Goal: Task Accomplishment & Management: Manage account settings

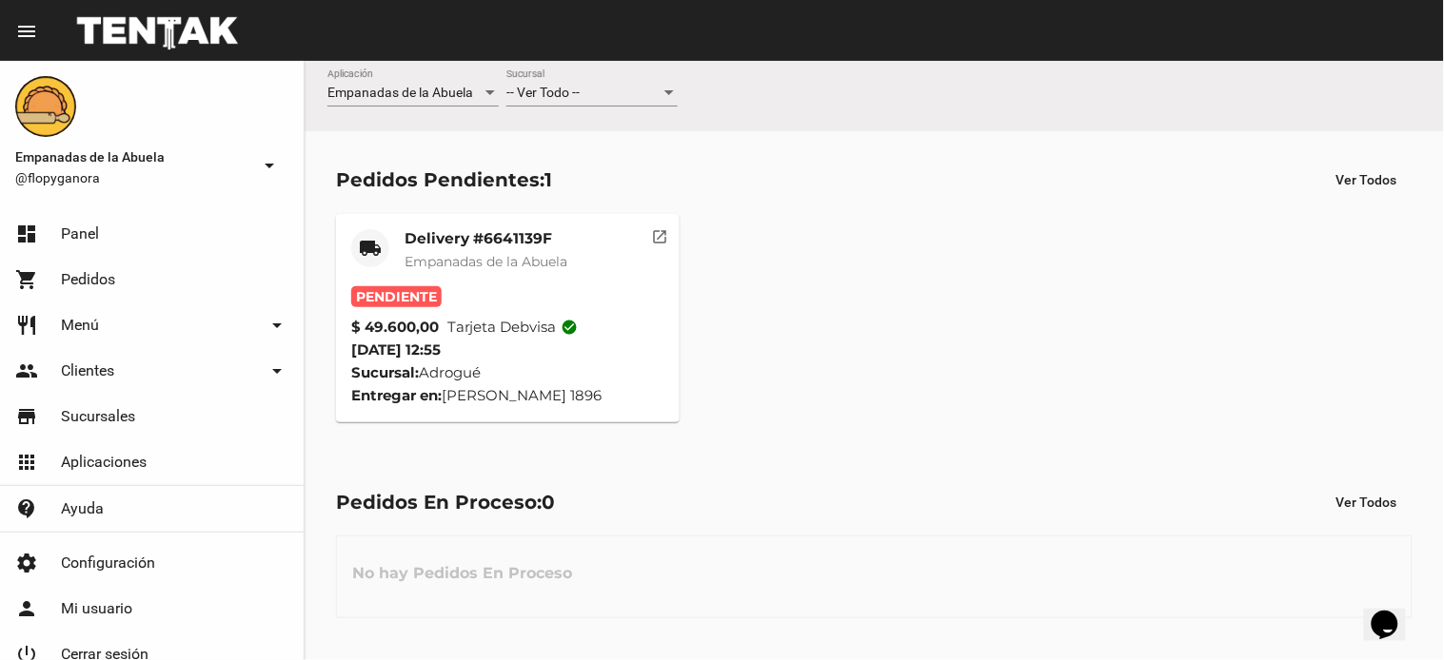
click at [655, 233] on mat-icon "open_in_new" at bounding box center [660, 234] width 17 height 17
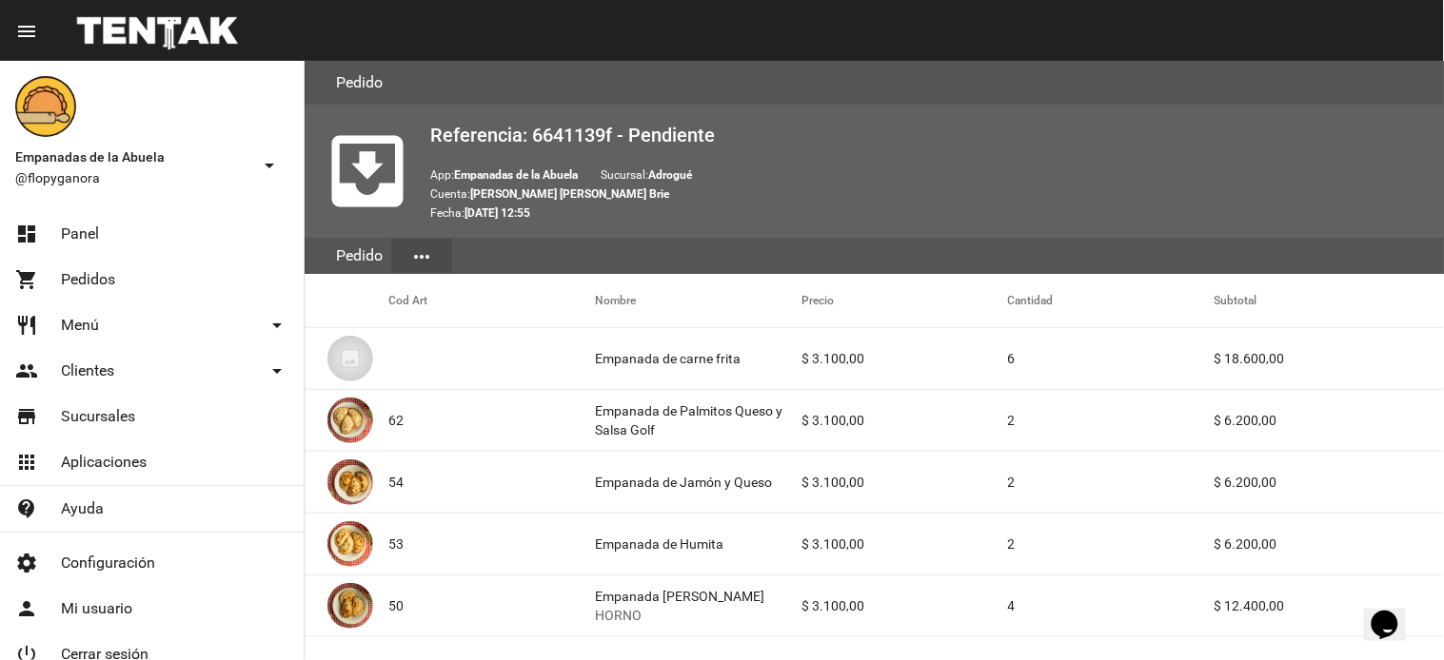
scroll to position [1054, 0]
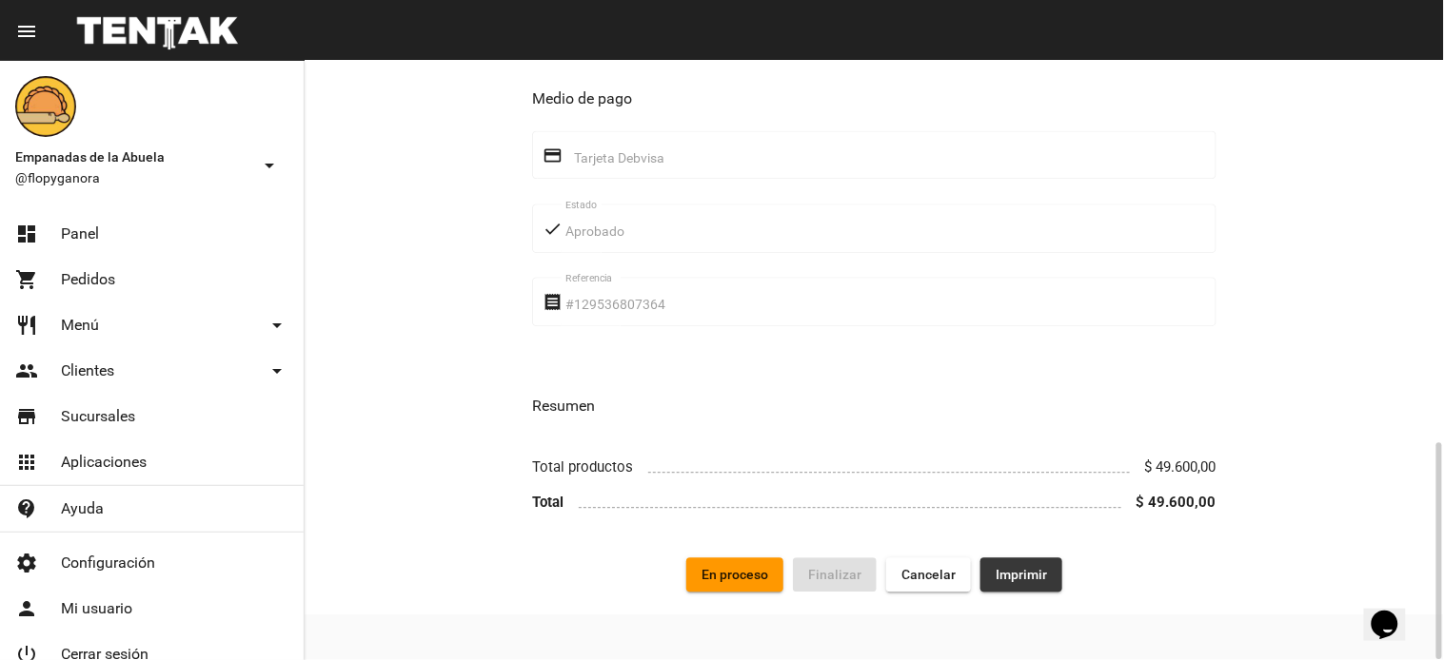
click at [1033, 572] on span "Imprimir" at bounding box center [1020, 574] width 51 height 15
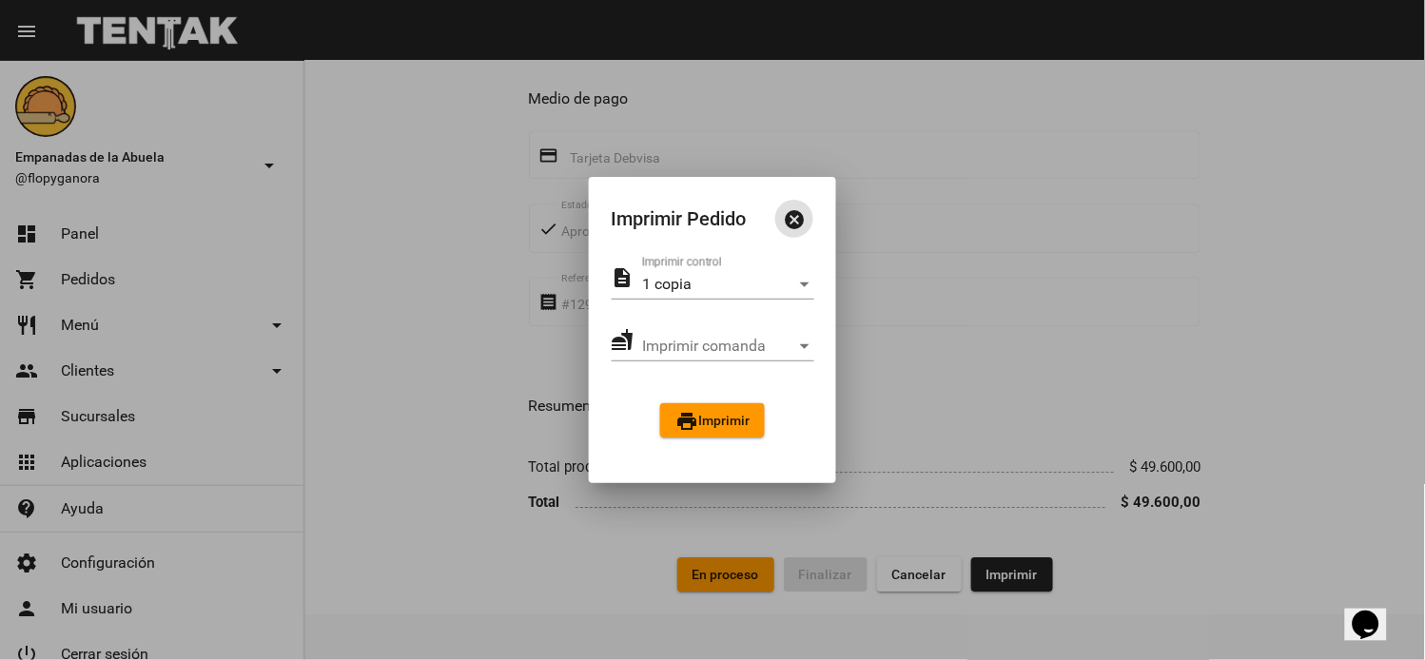
drag, startPoint x: 725, startPoint y: 434, endPoint x: 707, endPoint y: 433, distance: 18.1
click at [724, 434] on button "print Imprimir" at bounding box center [712, 420] width 105 height 34
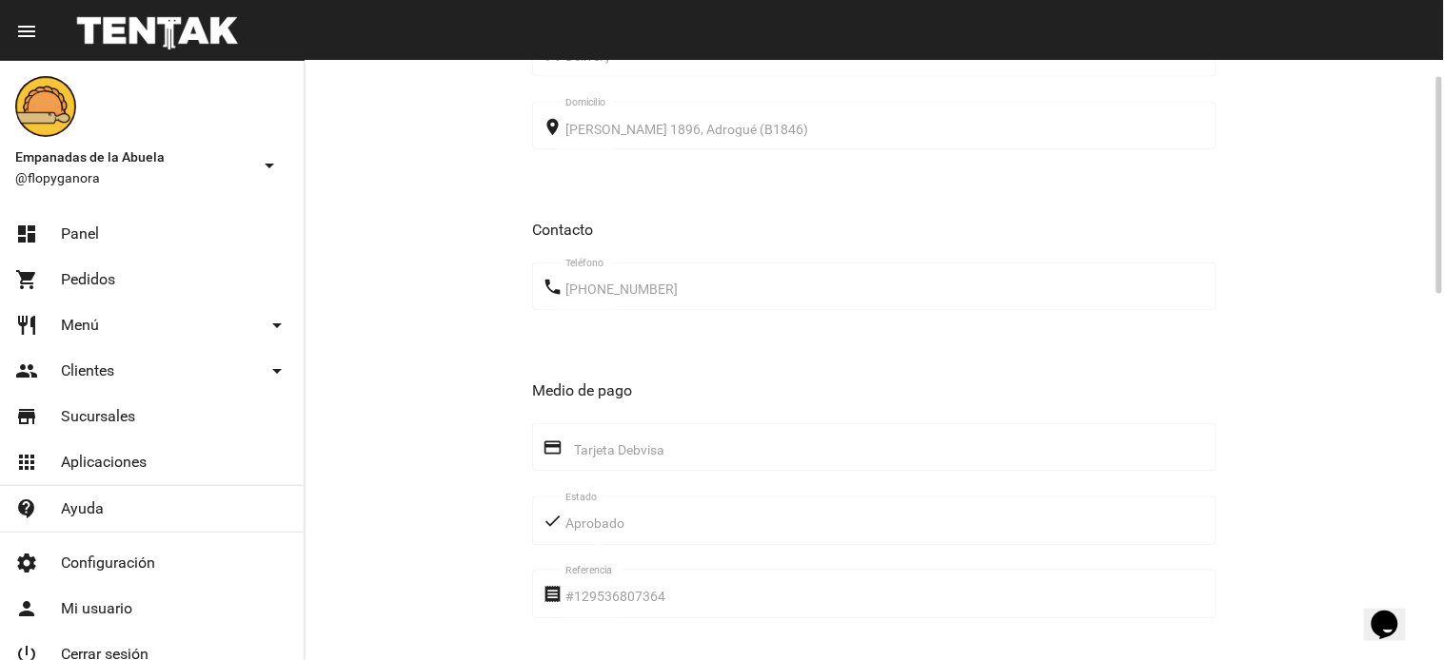
scroll to position [381, 0]
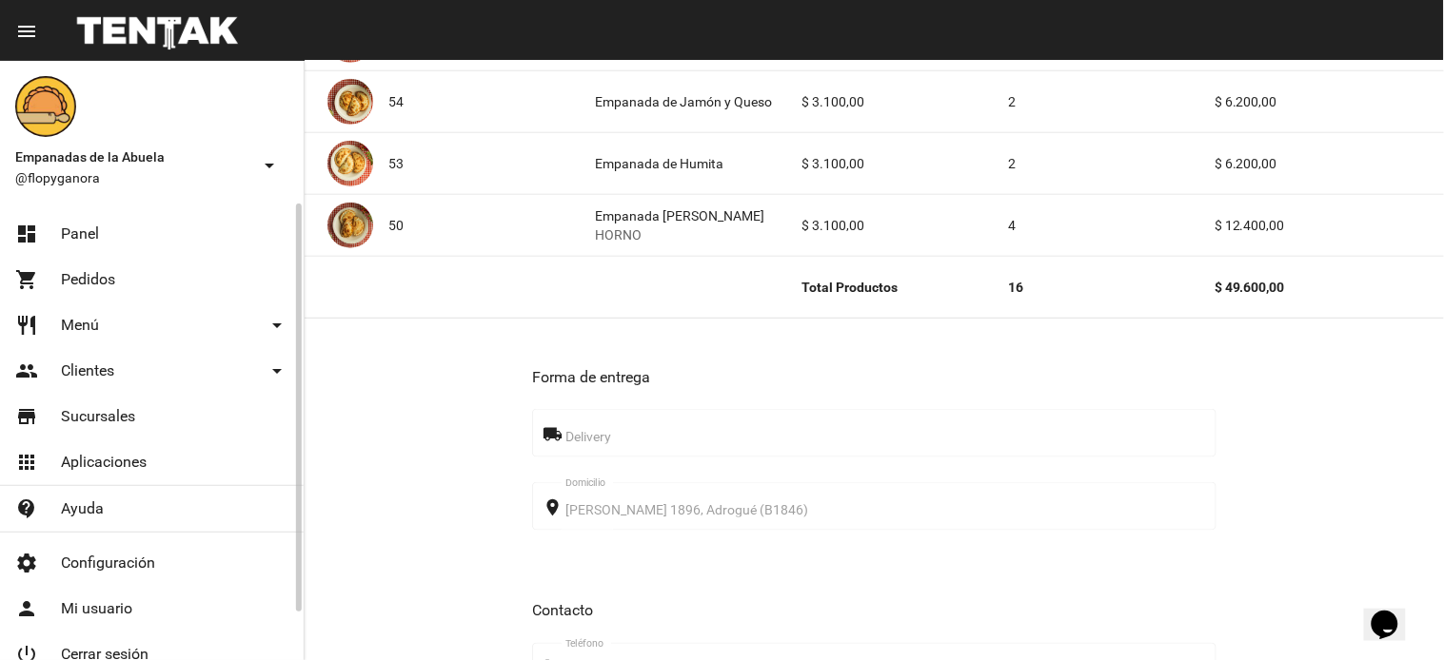
click at [92, 217] on link "dashboard Panel" at bounding box center [152, 234] width 304 height 46
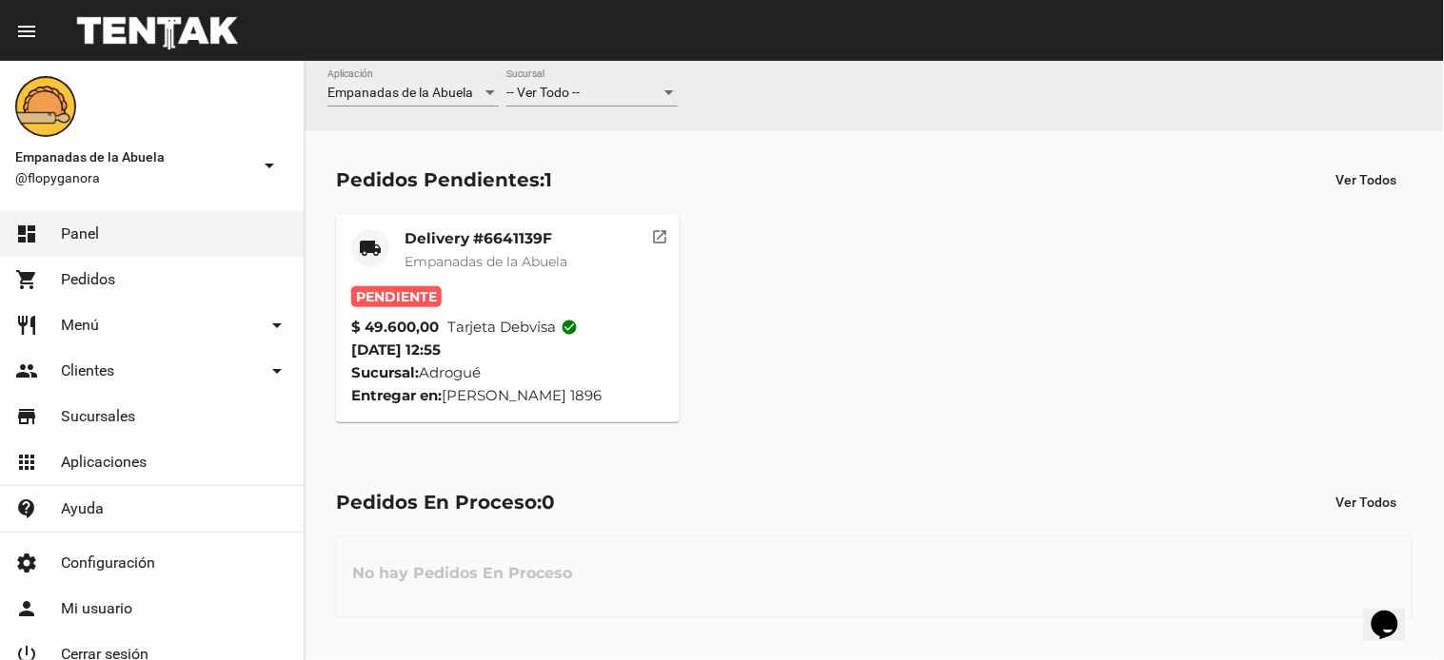
click at [491, 236] on mat-card-title "Delivery #6641139F" at bounding box center [485, 238] width 163 height 19
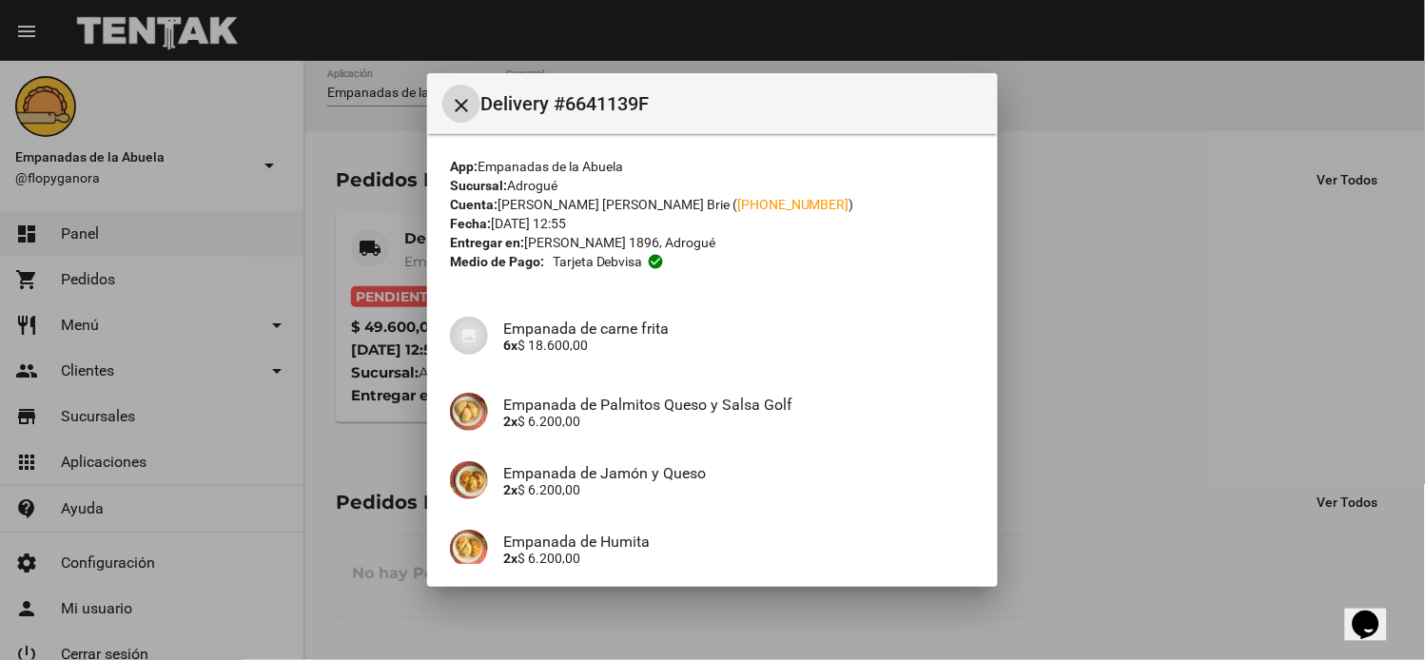
scroll to position [252, 0]
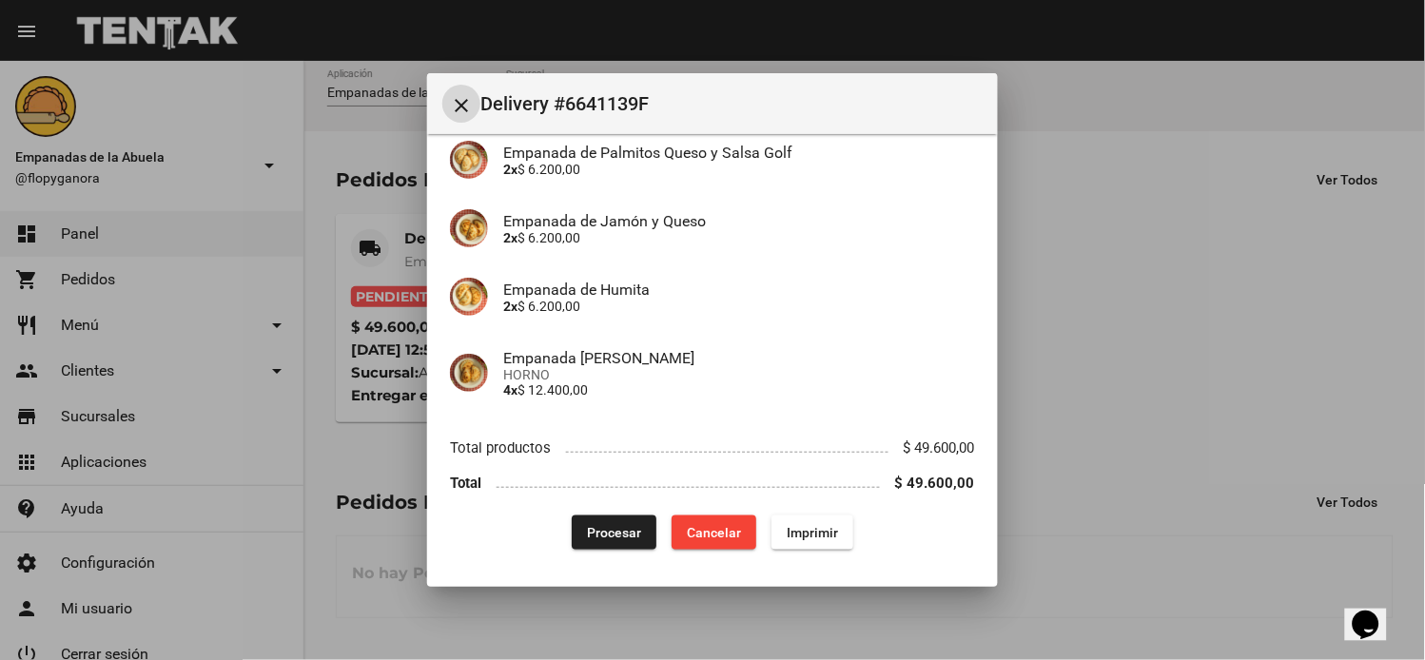
click at [625, 538] on span "Procesar" at bounding box center [614, 532] width 54 height 15
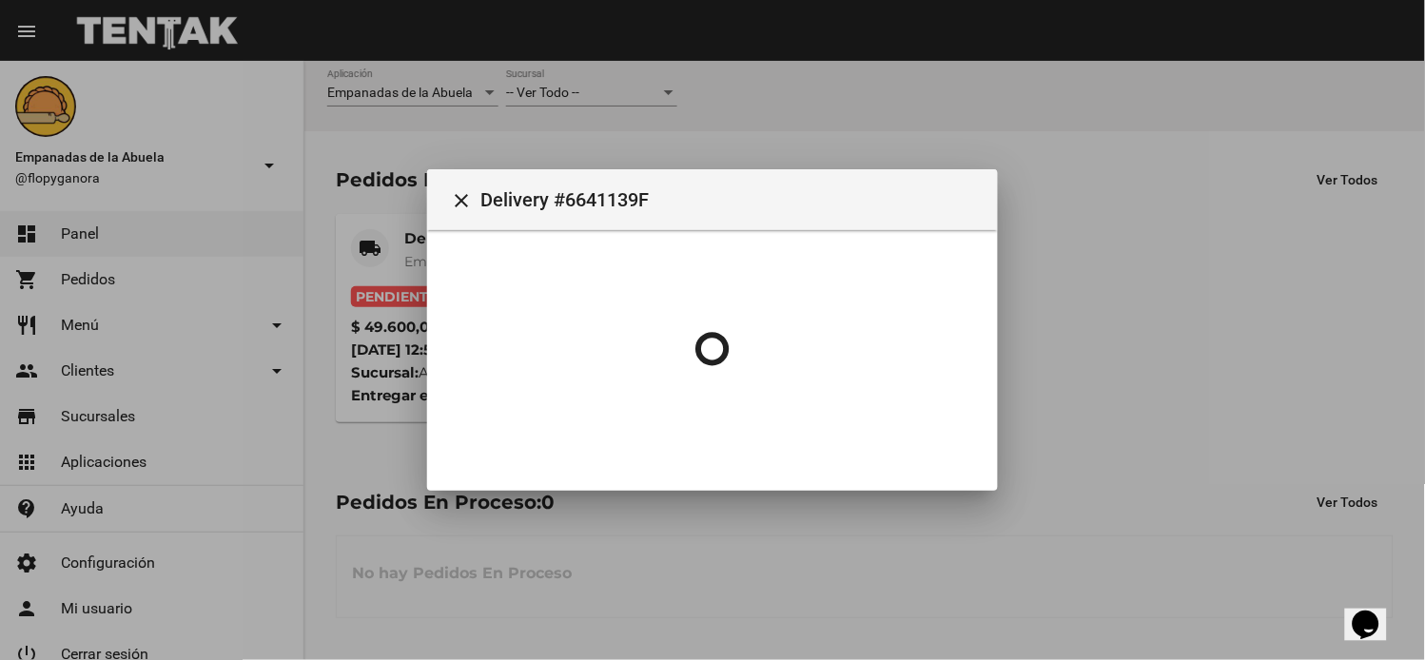
scroll to position [0, 0]
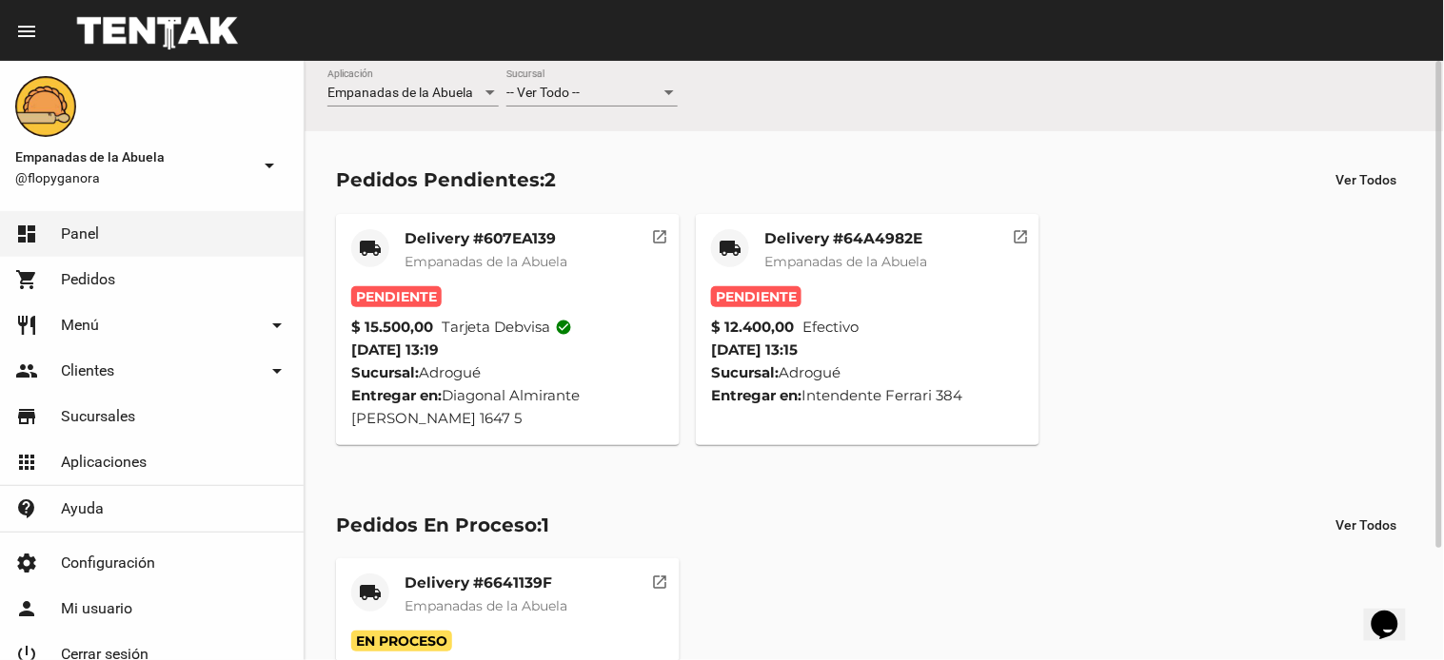
click at [519, 187] on div "Pedidos Pendientes: 2" at bounding box center [446, 180] width 220 height 30
click at [525, 249] on div "Delivery #607EA139 Empanadas de la Abuela" at bounding box center [485, 257] width 163 height 57
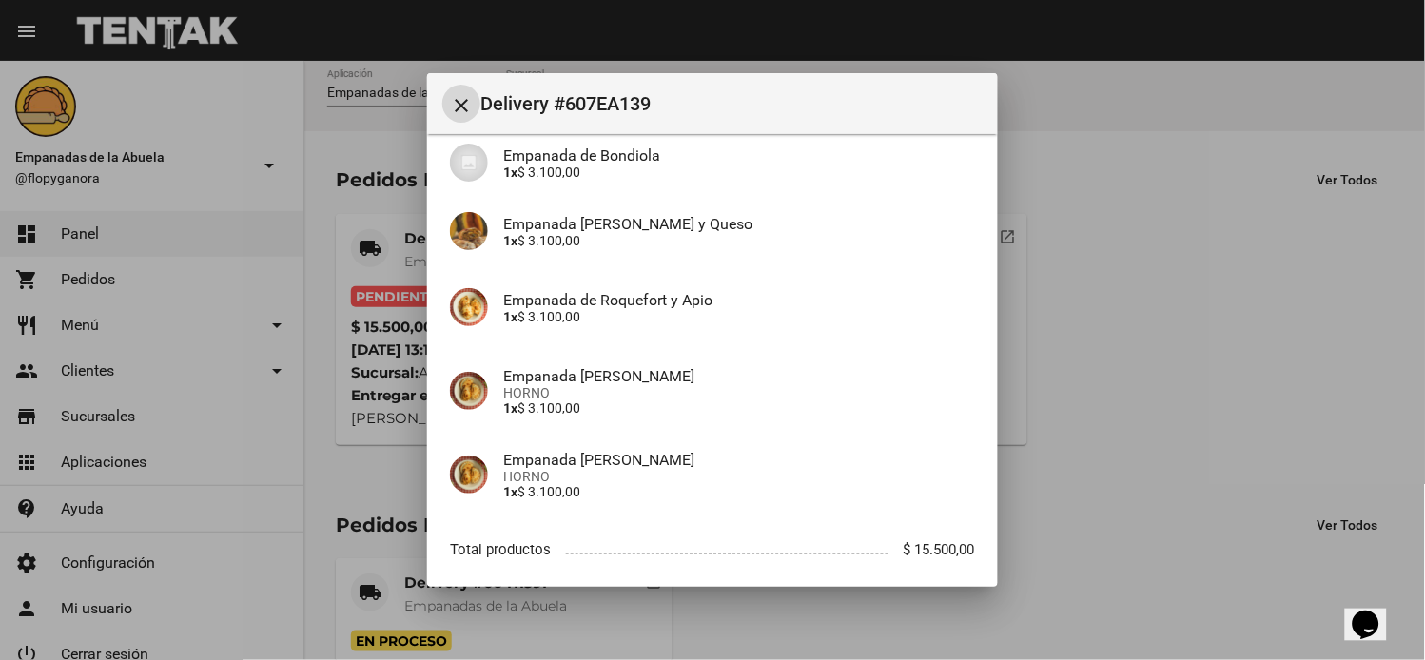
scroll to position [267, 0]
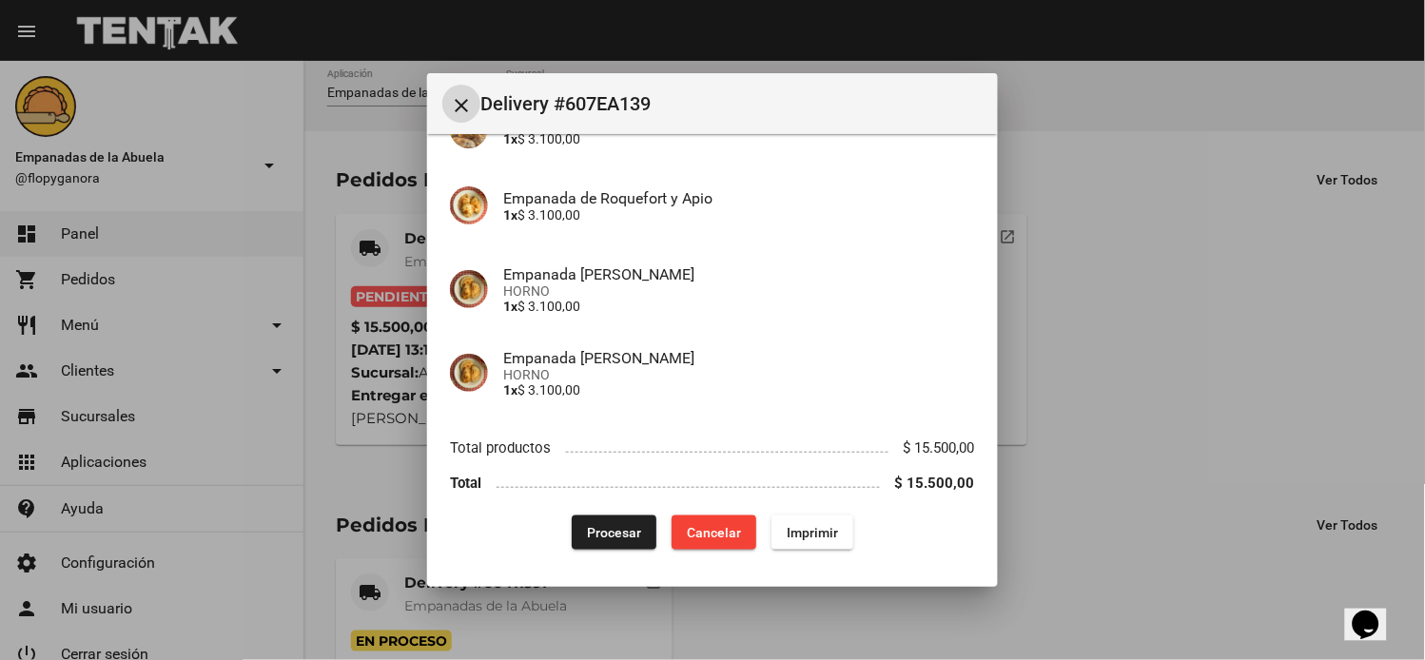
click at [787, 533] on span "Imprimir" at bounding box center [812, 532] width 51 height 15
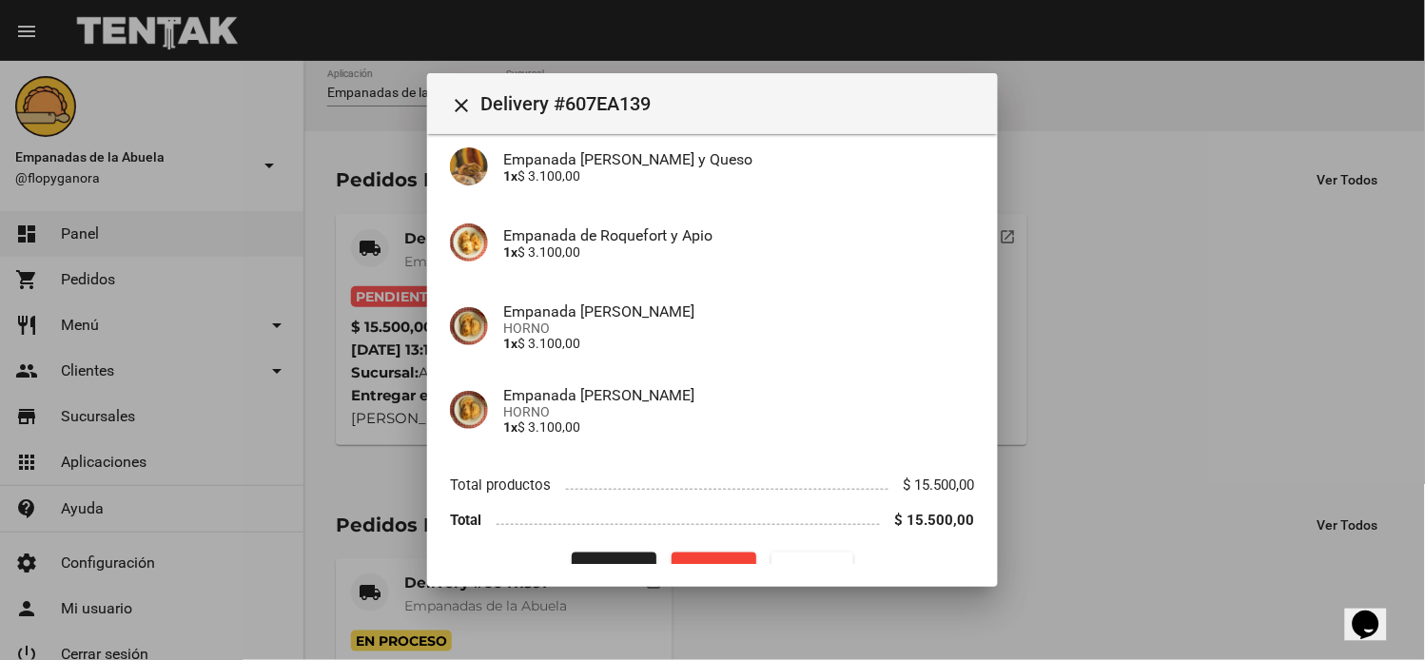
scroll to position [267, 0]
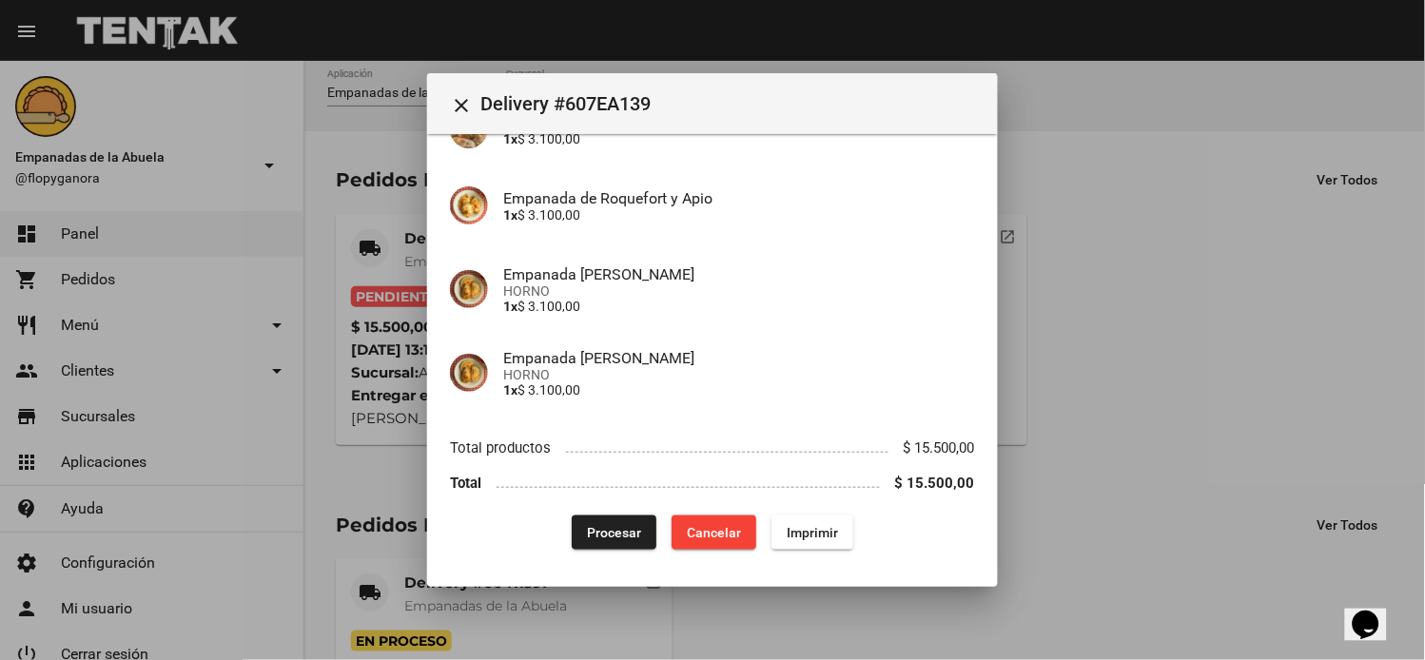
click at [620, 537] on span "Procesar" at bounding box center [614, 532] width 54 height 15
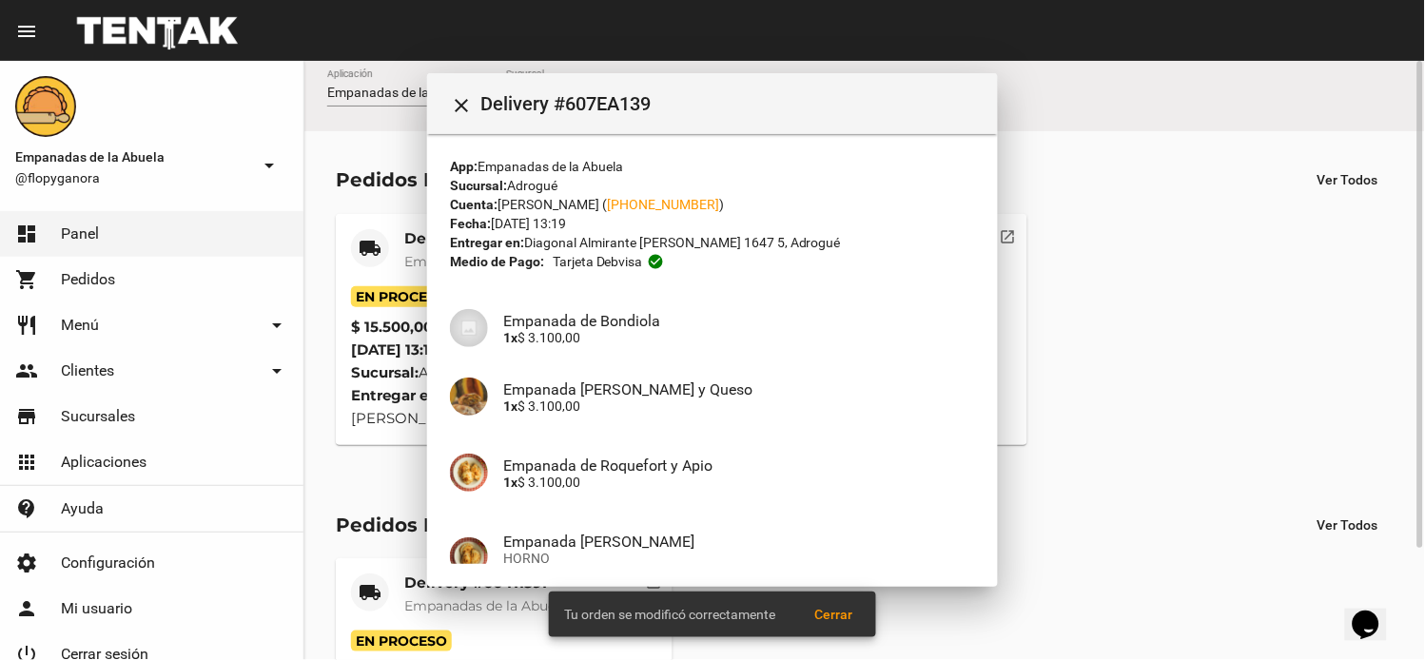
scroll to position [138, 0]
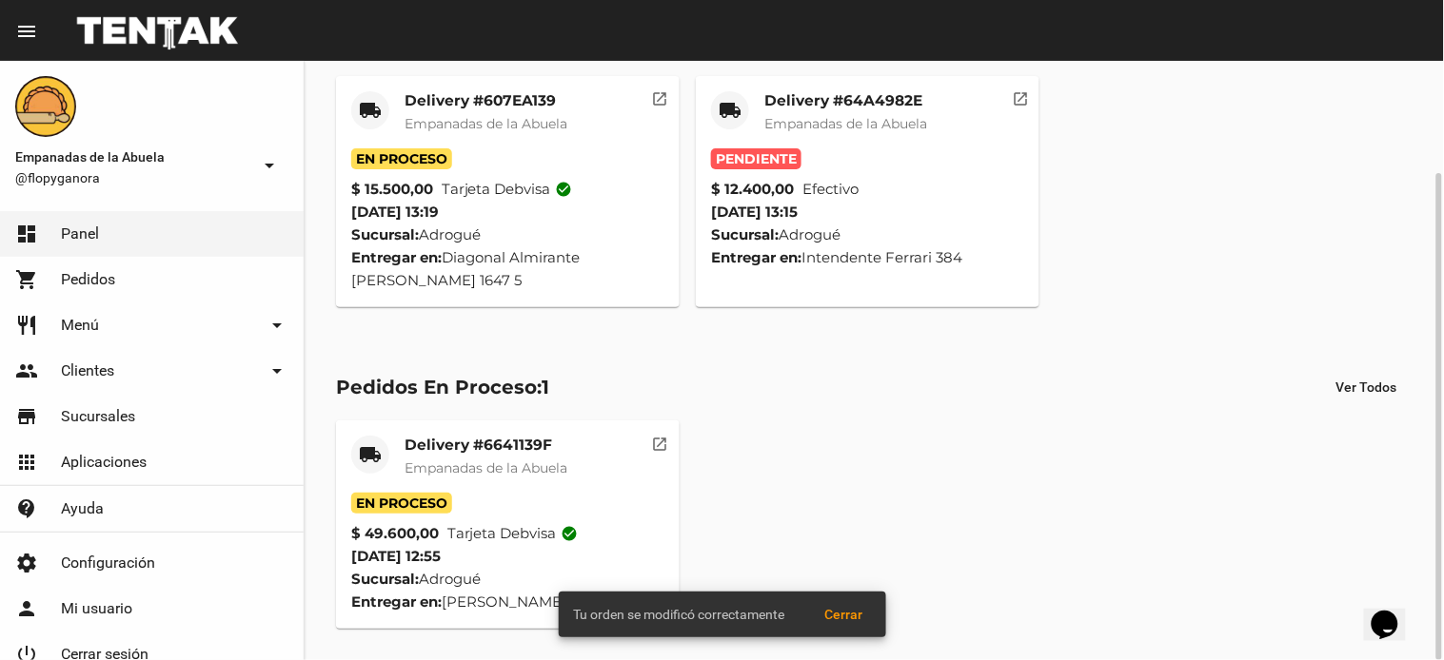
click at [449, 88] on mat-card "local_shipping Delivery #607EA139 Empanadas de la Abuela En Proceso $ 15.500,00…" at bounding box center [508, 191] width 344 height 231
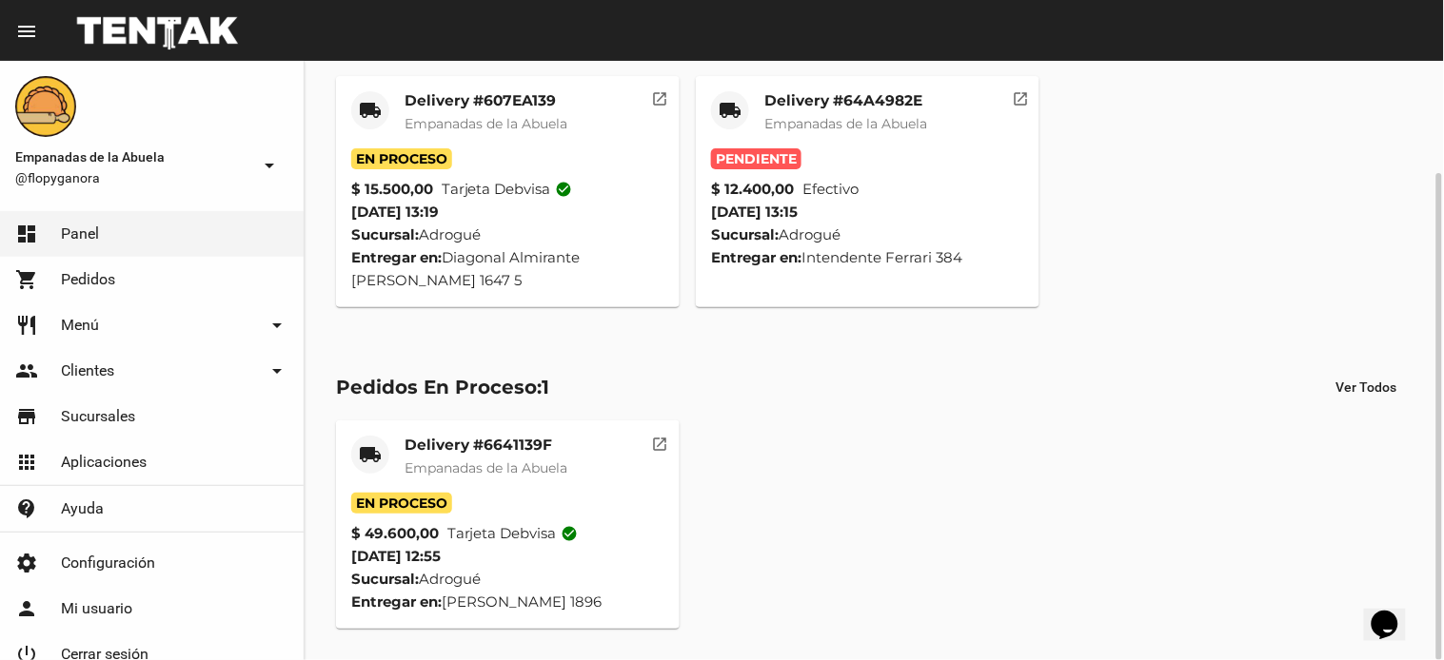
click at [472, 101] on mat-card-title "Delivery #607EA139" at bounding box center [485, 100] width 163 height 19
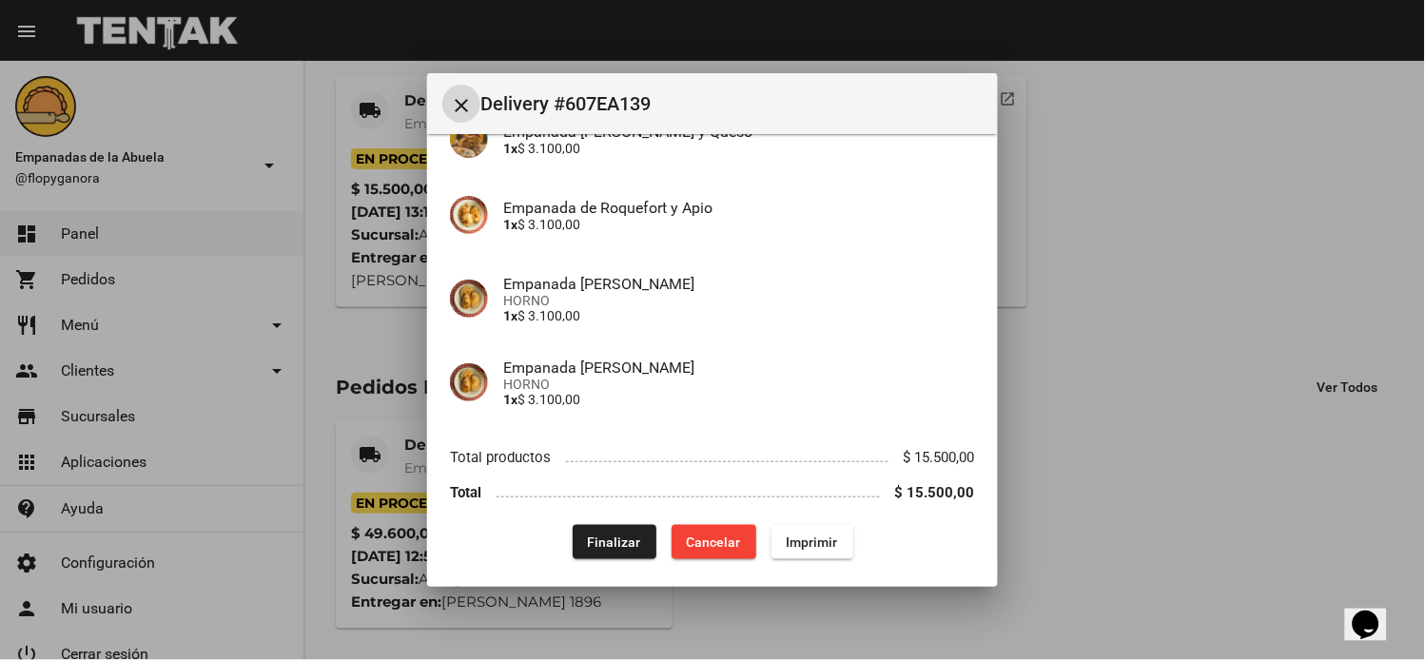
scroll to position [267, 0]
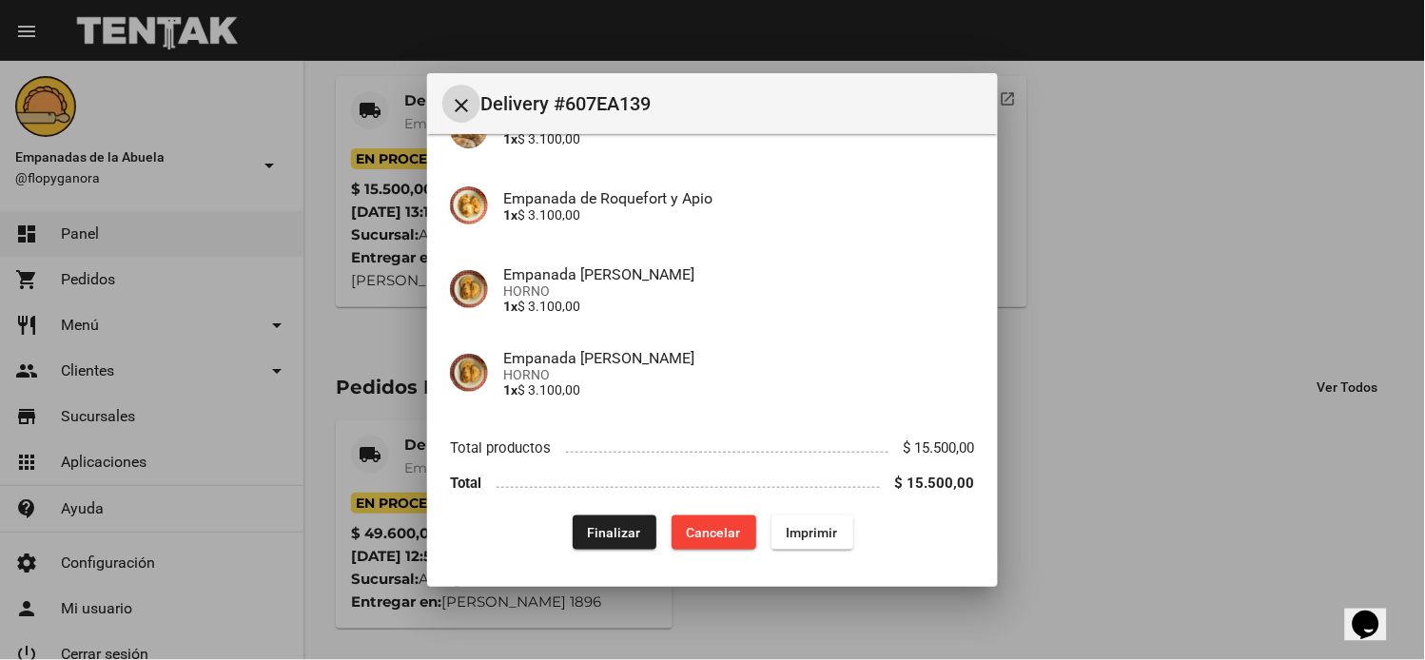
click at [822, 539] on span "Imprimir" at bounding box center [812, 532] width 51 height 15
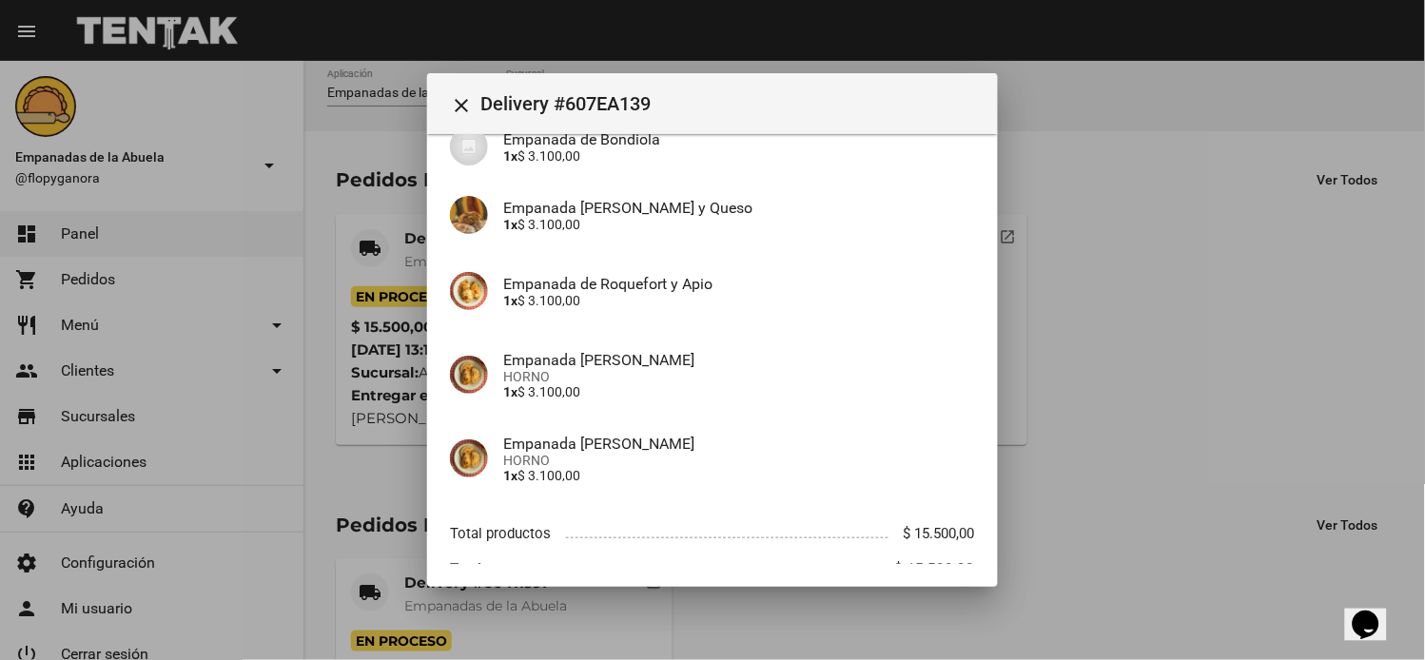
scroll to position [267, 0]
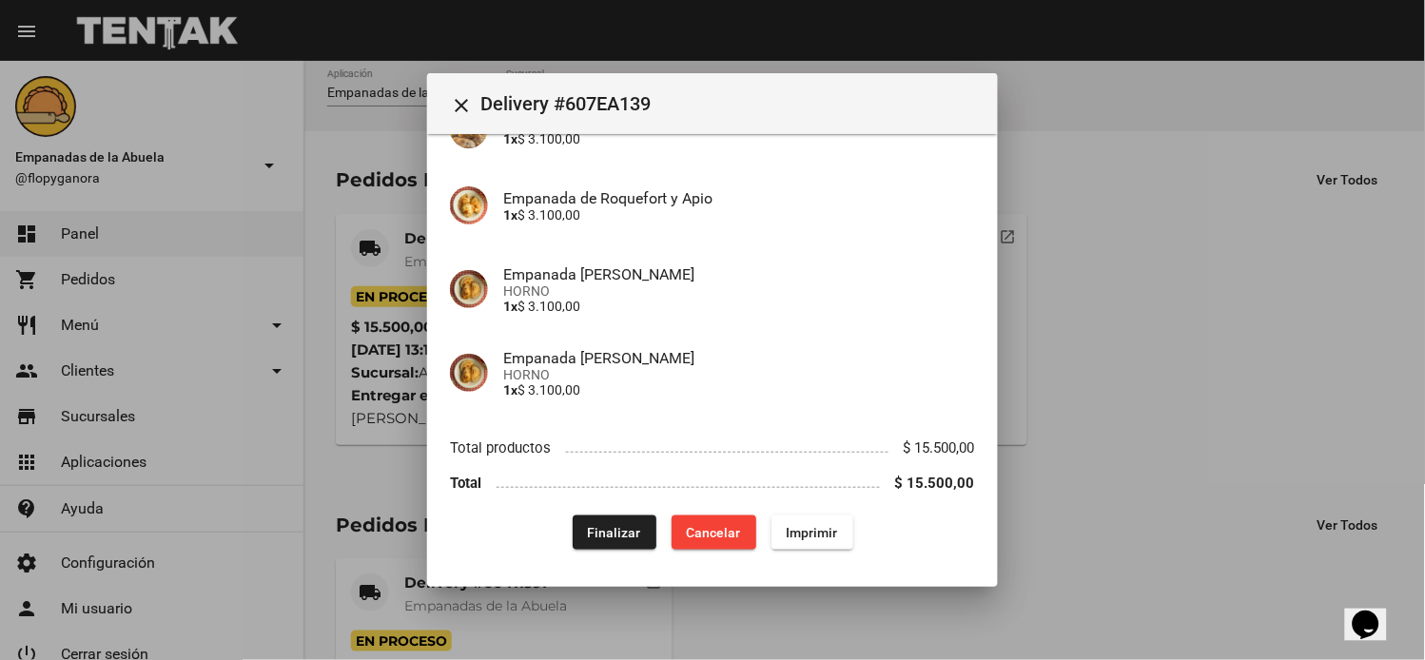
click at [1200, 372] on div at bounding box center [712, 330] width 1425 height 660
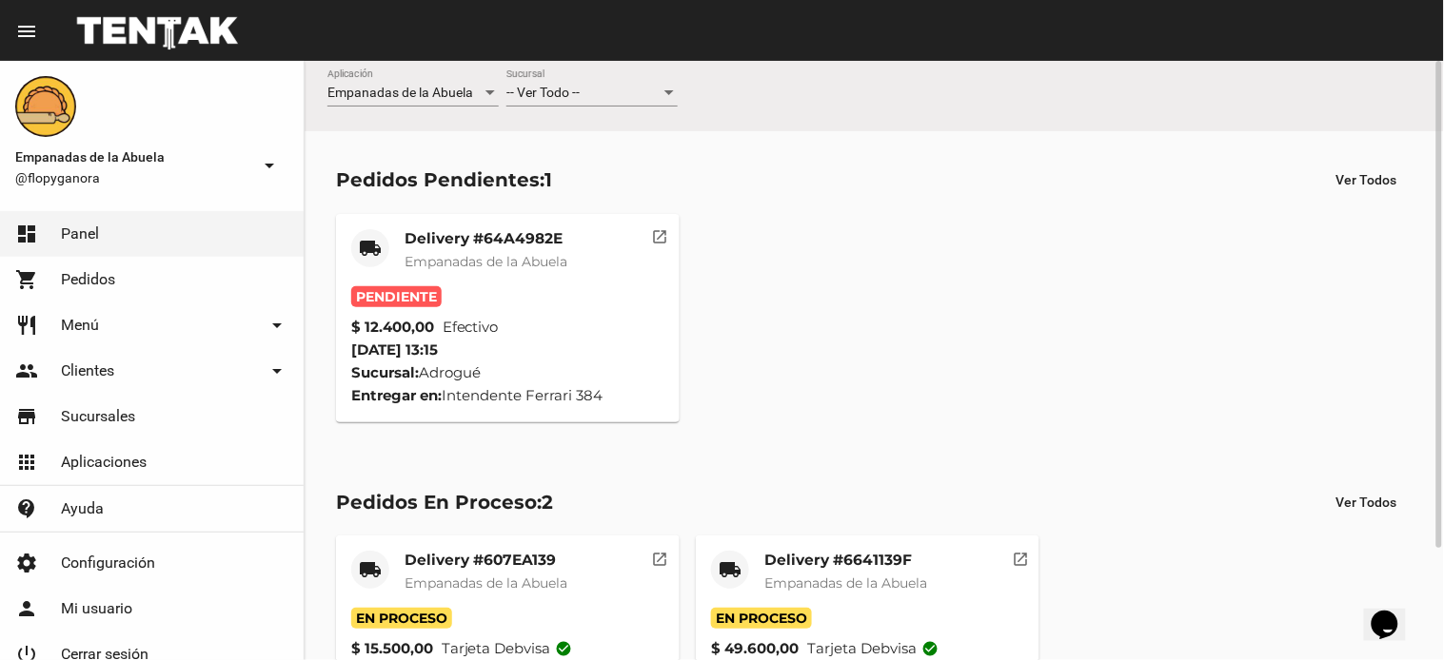
click at [462, 240] on mat-card-title "Delivery #64A4982E" at bounding box center [485, 238] width 163 height 19
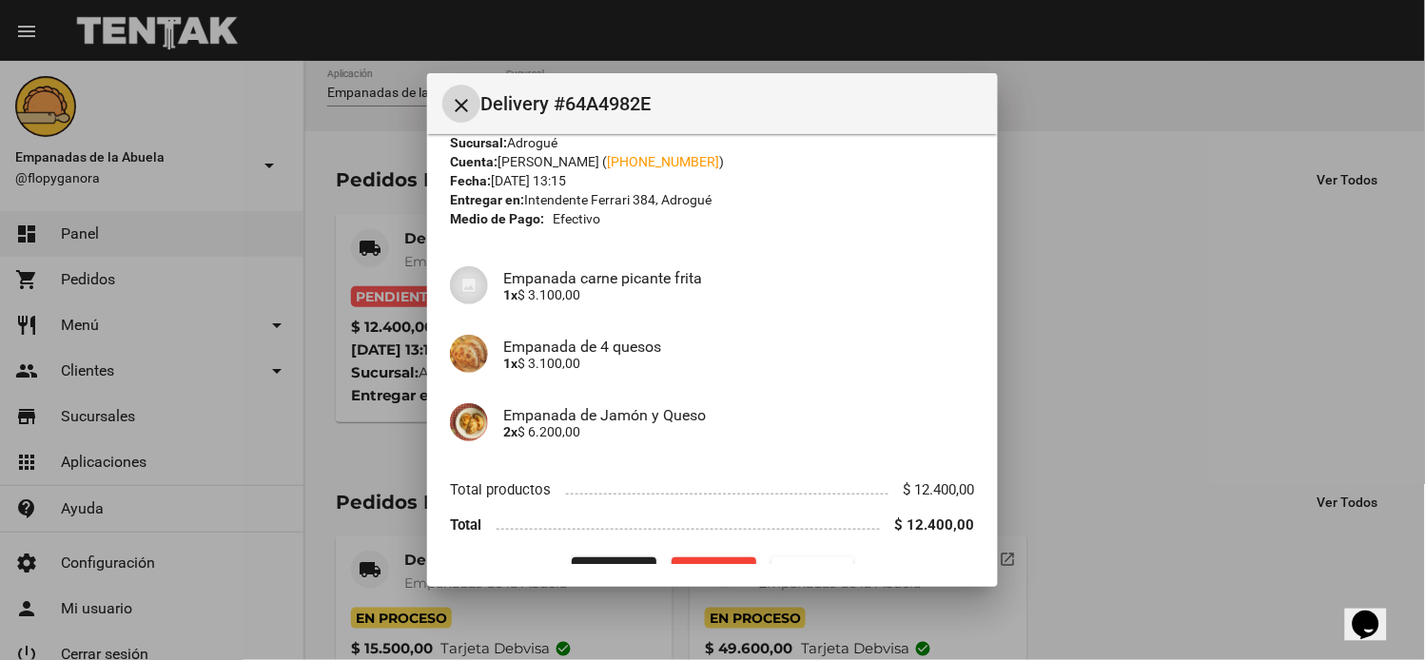
scroll to position [86, 0]
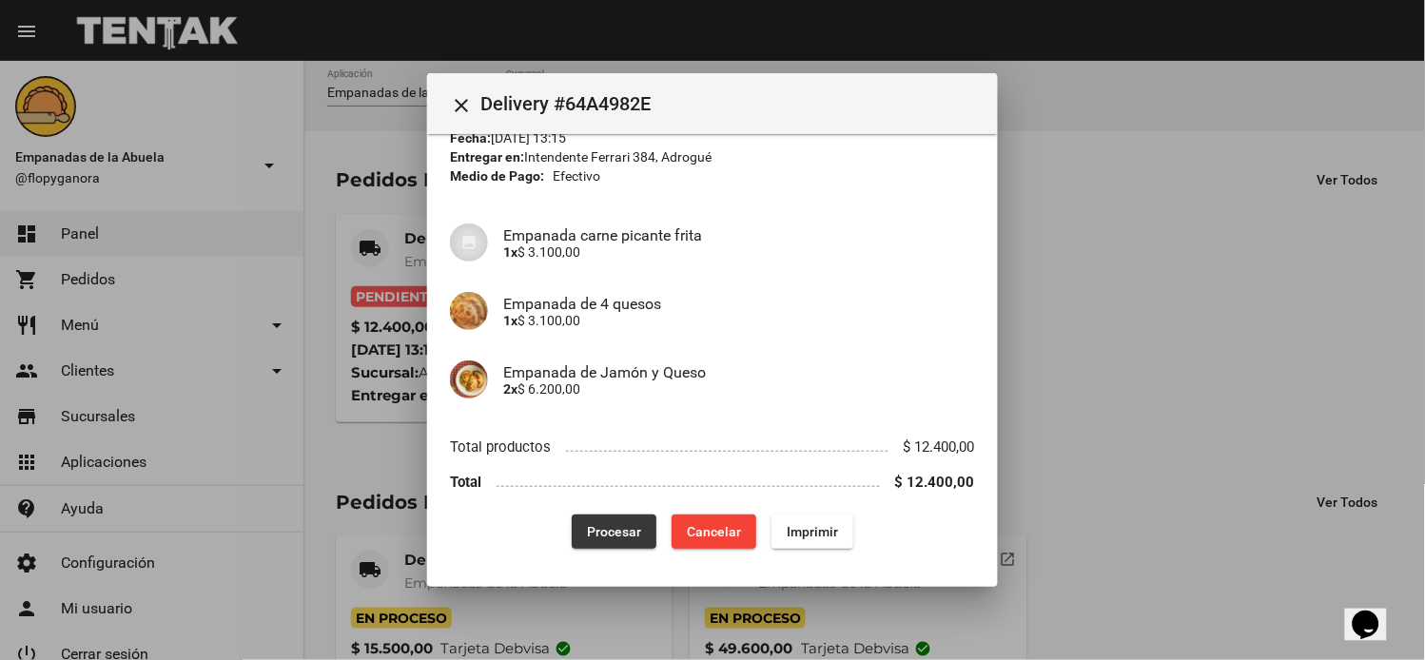
click at [624, 538] on span "Procesar" at bounding box center [614, 531] width 54 height 15
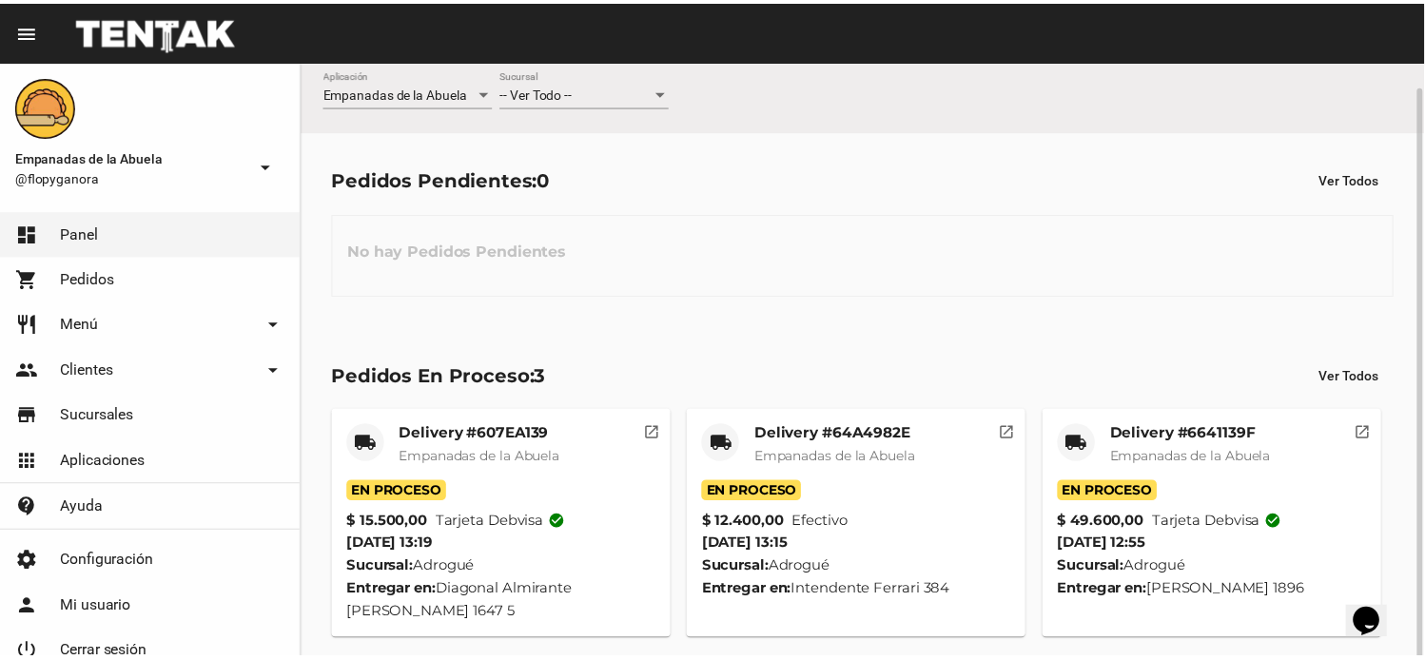
scroll to position [12, 0]
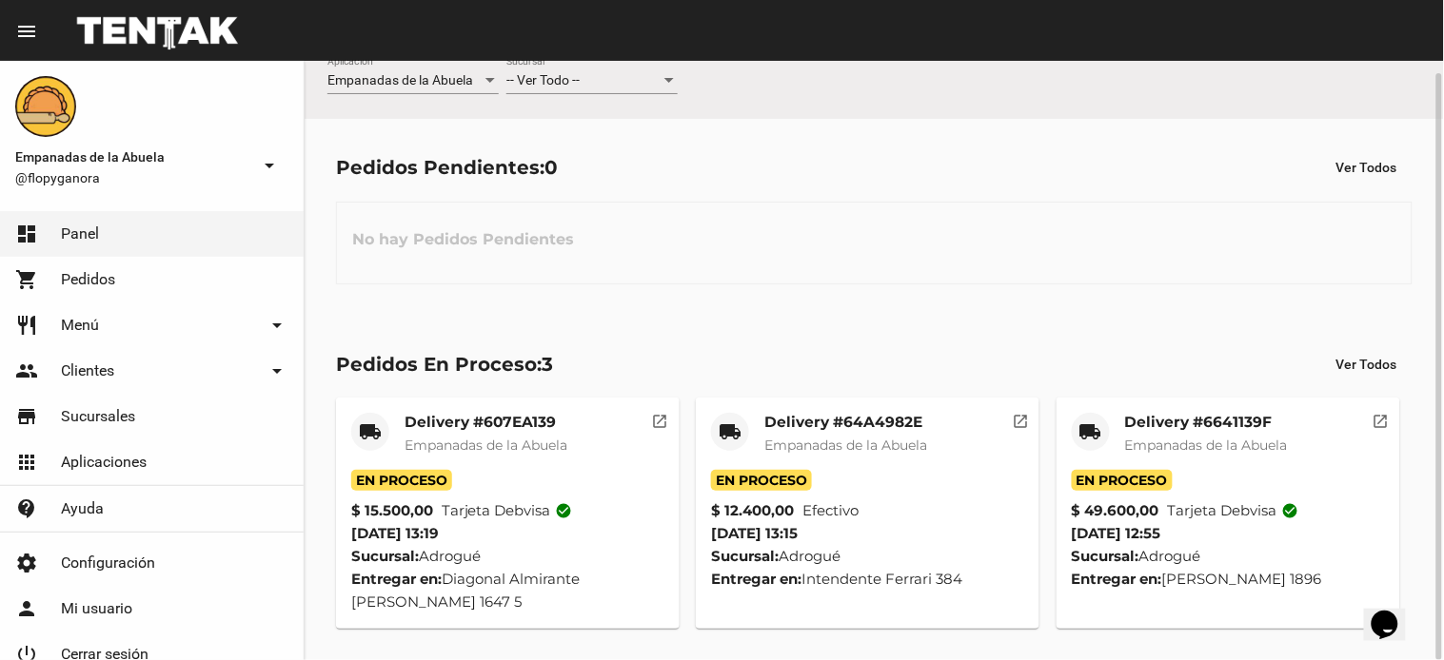
click at [892, 422] on mat-card-title "Delivery #64A4982E" at bounding box center [845, 422] width 163 height 19
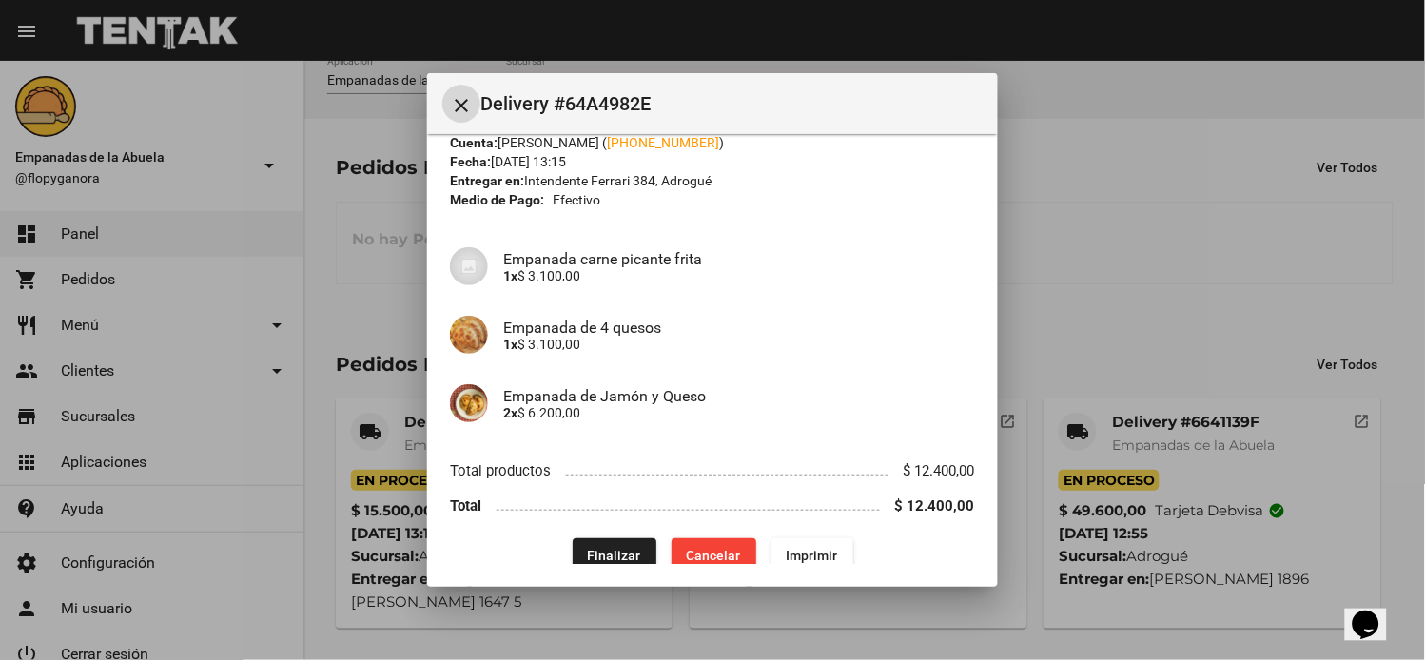
scroll to position [86, 0]
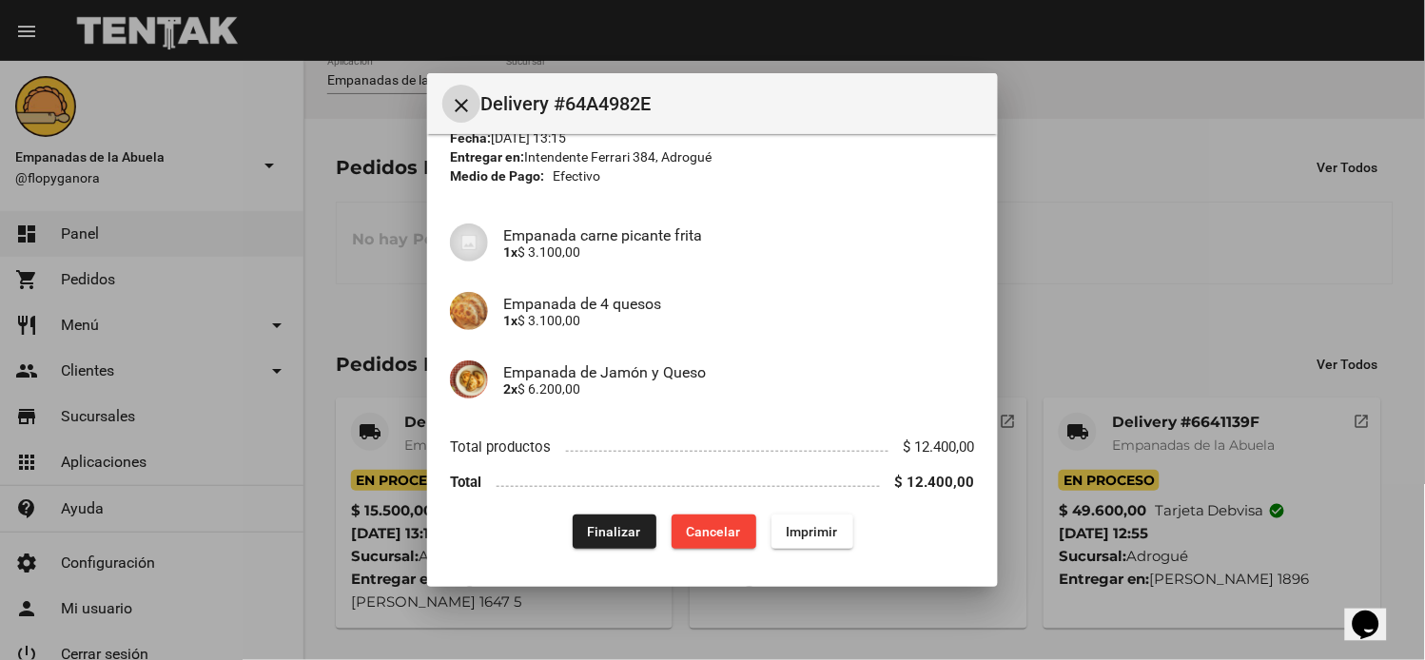
click at [811, 542] on button "Imprimir" at bounding box center [813, 532] width 82 height 34
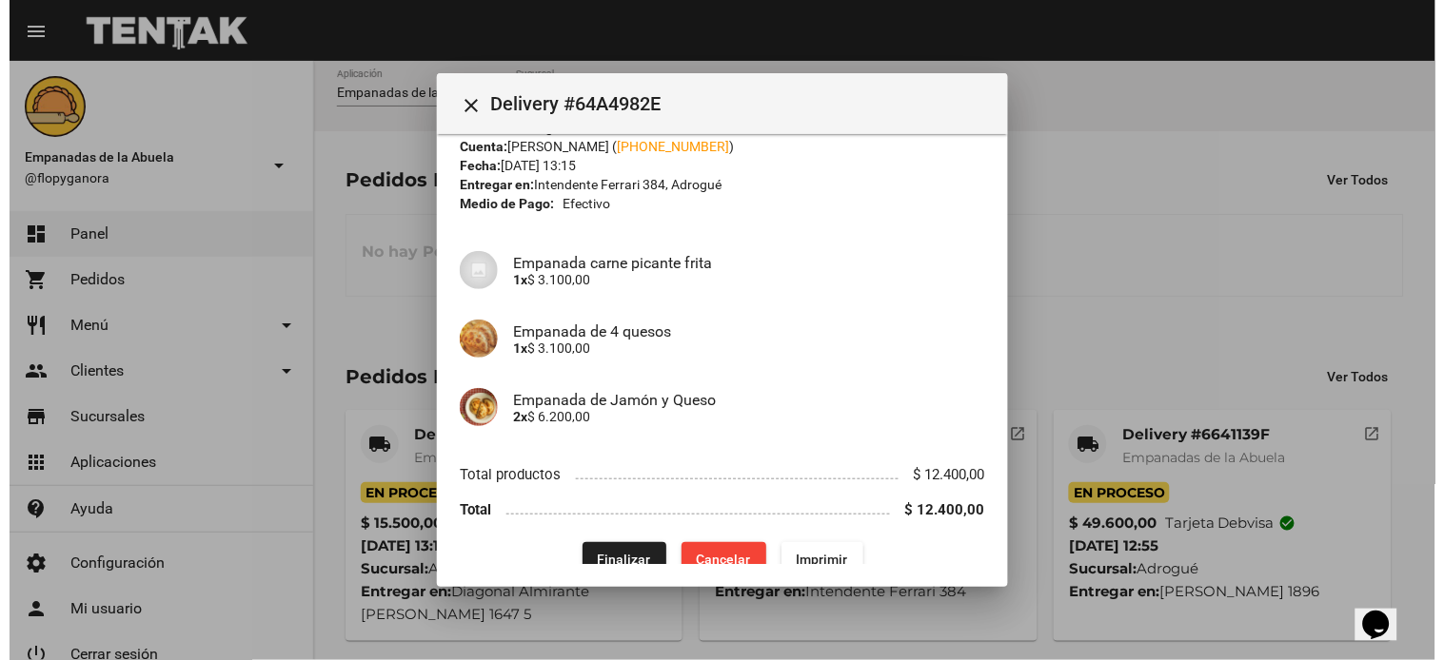
scroll to position [86, 0]
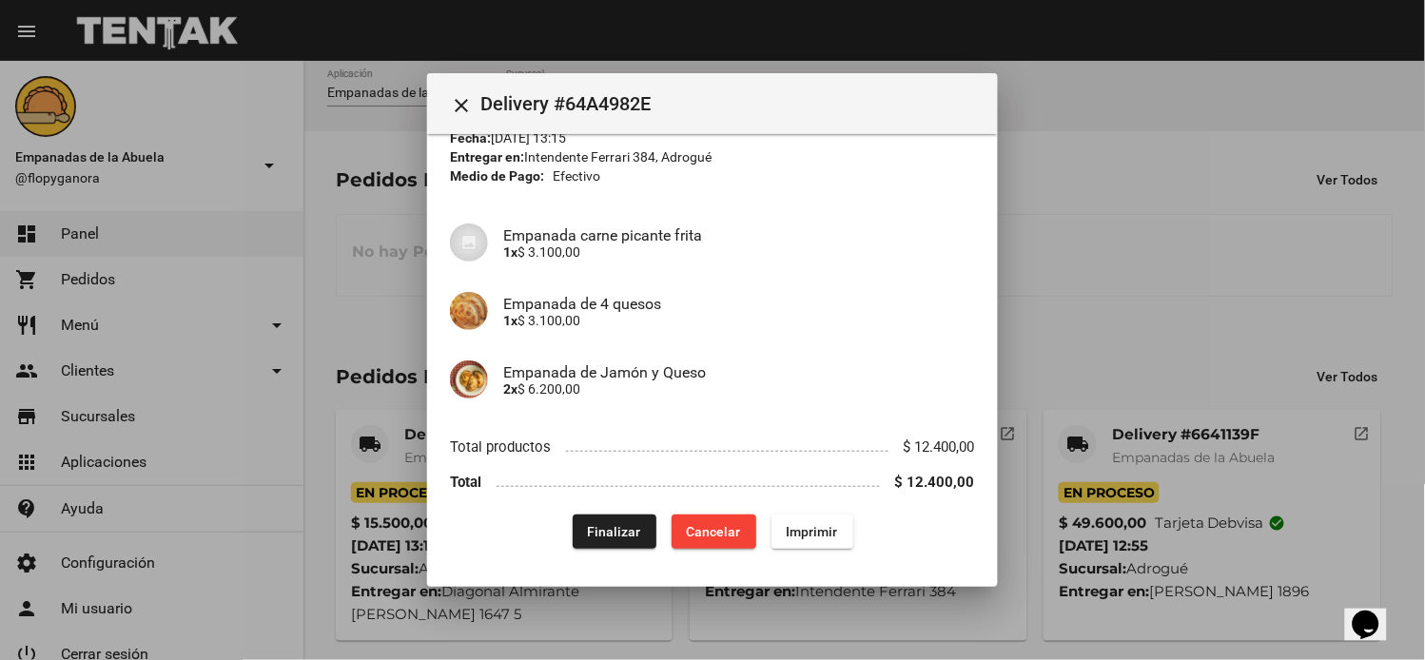
click at [1137, 184] on div at bounding box center [712, 330] width 1425 height 660
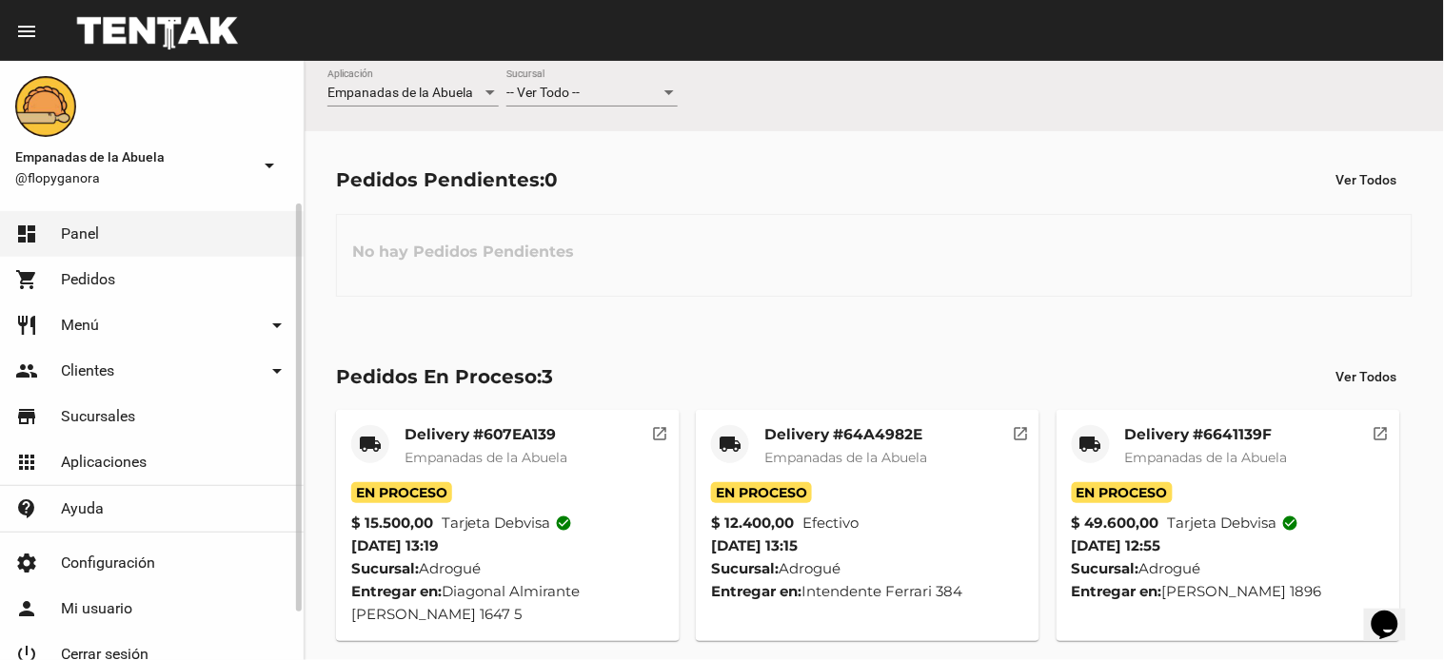
click at [86, 226] on span "Panel" at bounding box center [80, 234] width 38 height 19
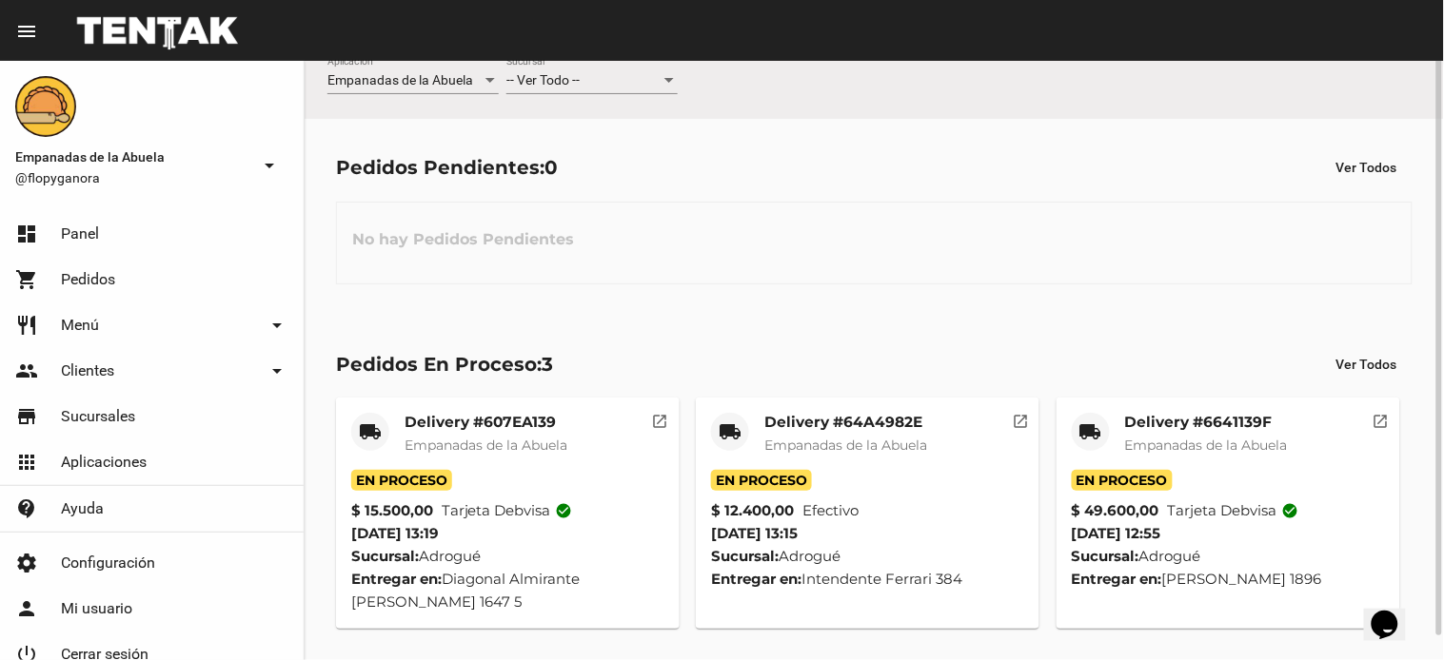
scroll to position [0, 0]
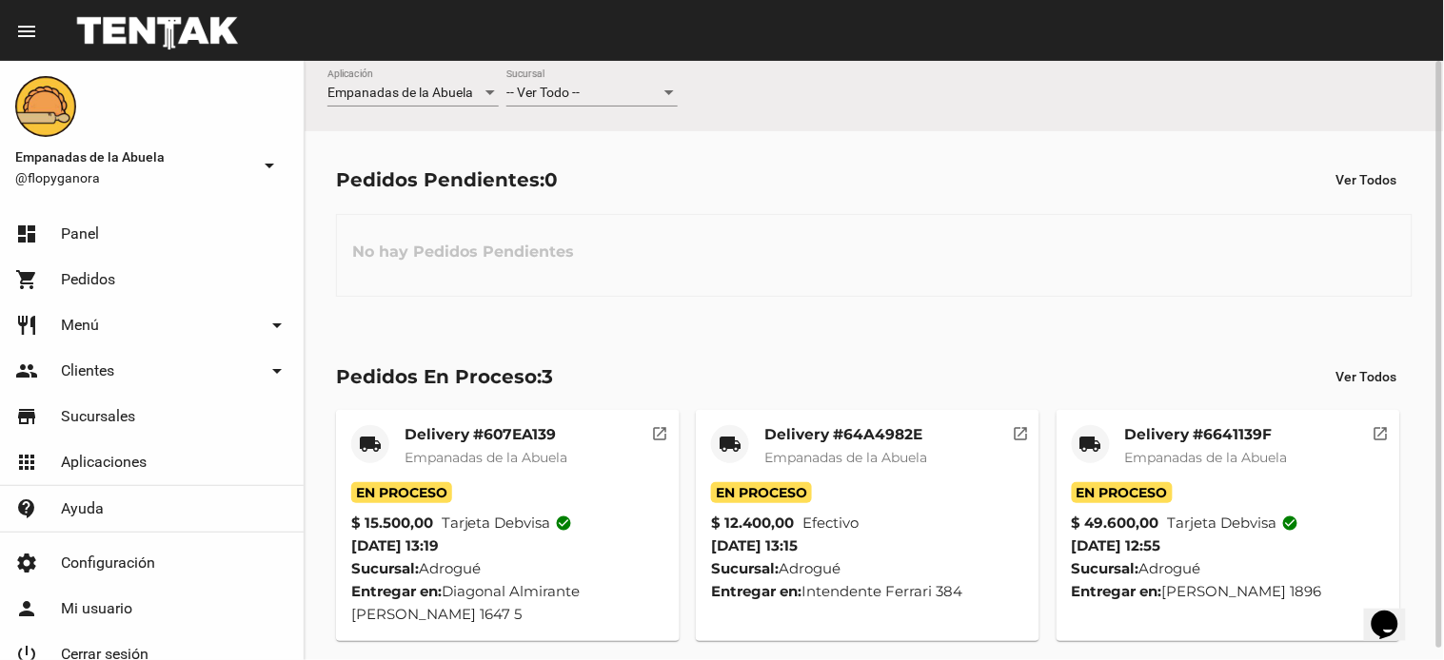
click at [542, 436] on mat-card-title "Delivery #607EA139" at bounding box center [485, 434] width 163 height 19
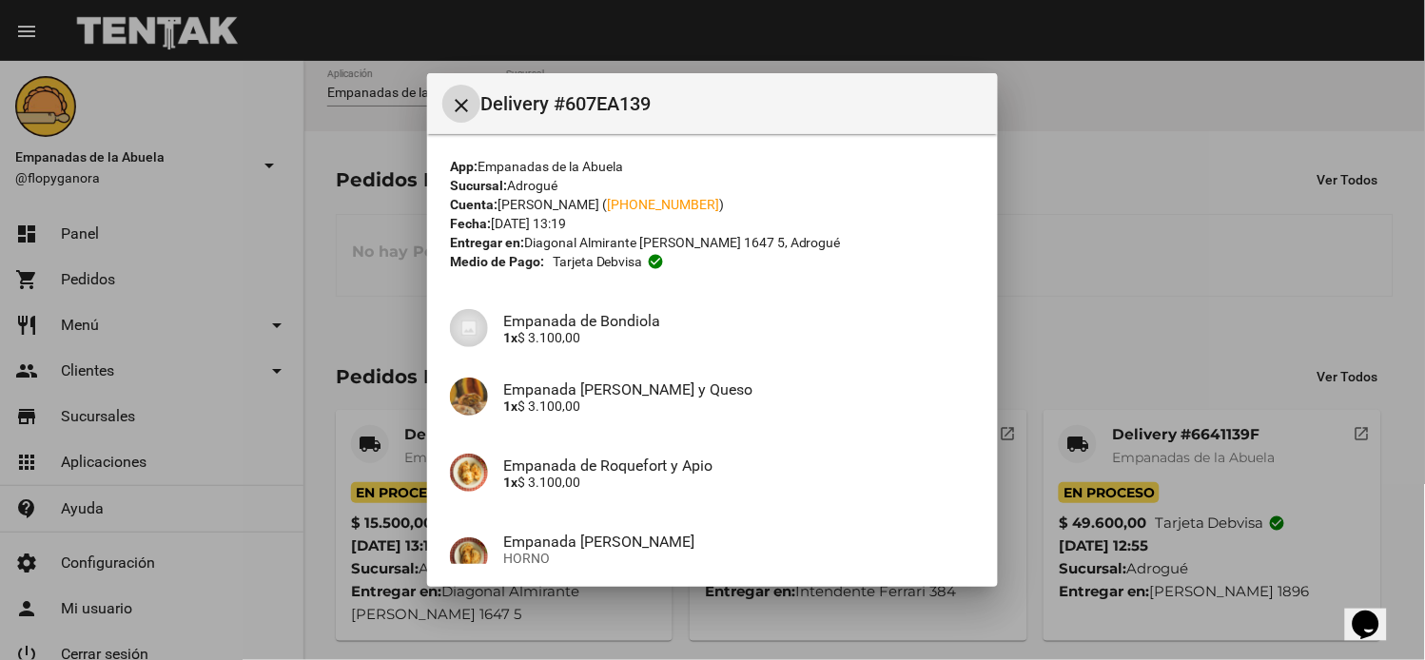
scroll to position [267, 0]
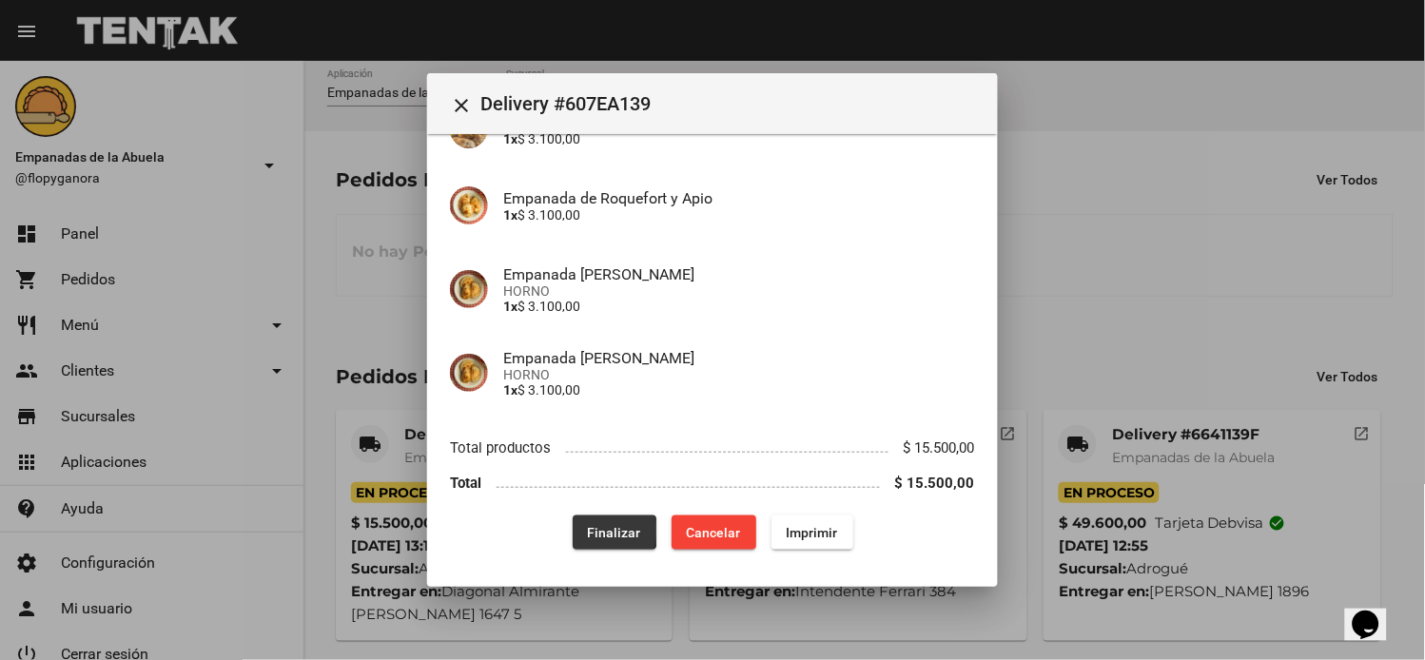
click at [575, 531] on button "Finalizar" at bounding box center [615, 533] width 84 height 34
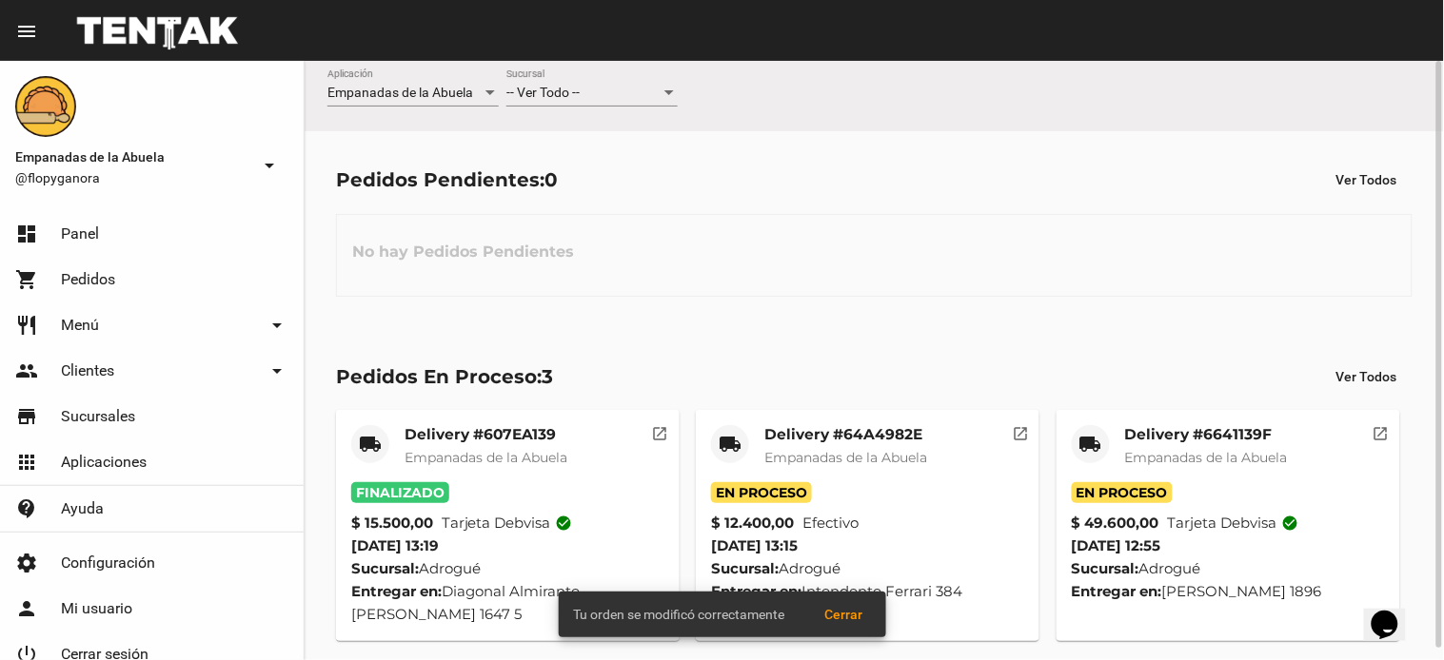
click at [885, 428] on mat-card-title "Delivery #64A4982E" at bounding box center [845, 434] width 163 height 19
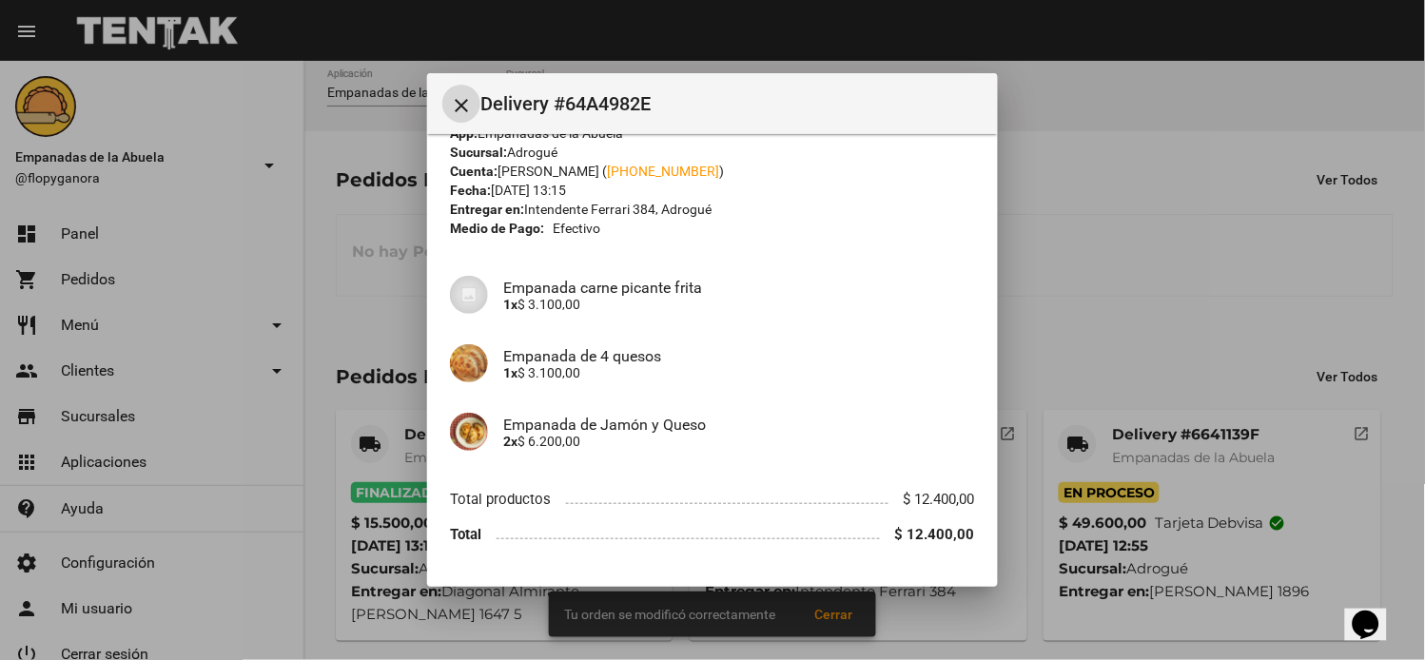
scroll to position [86, 0]
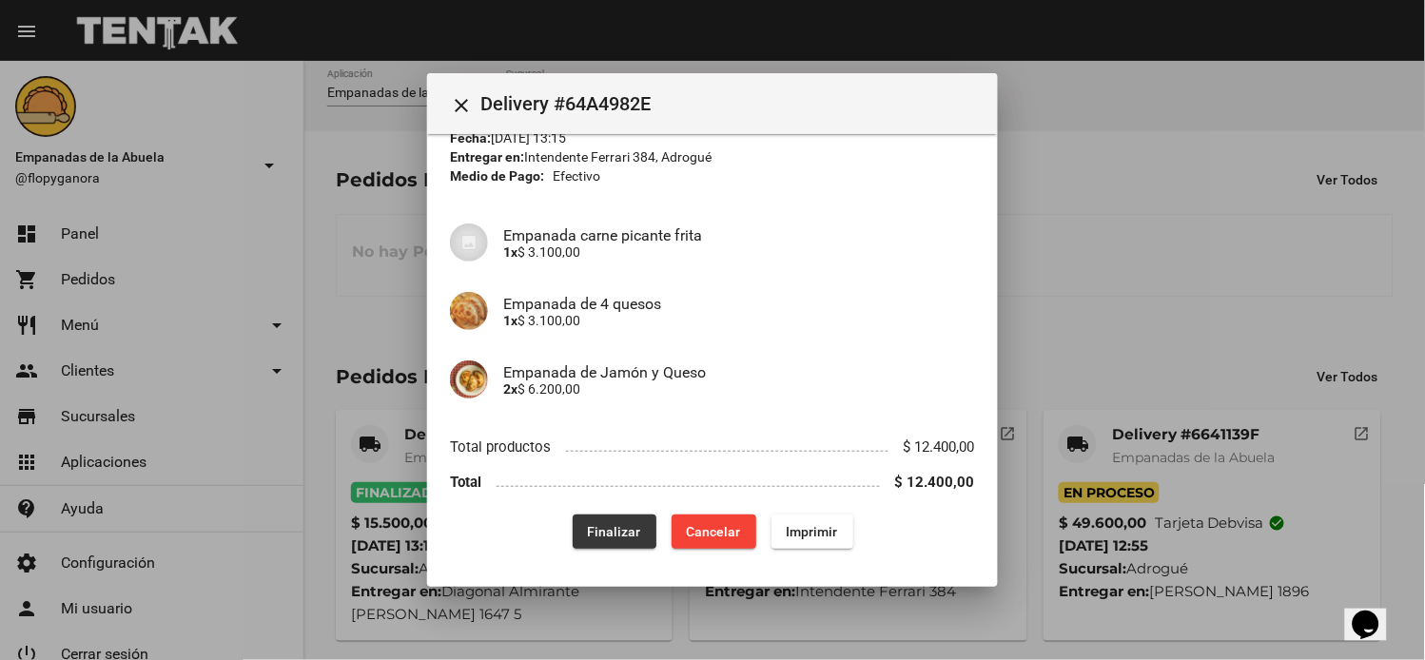
click at [588, 527] on span "Finalizar" at bounding box center [614, 531] width 53 height 15
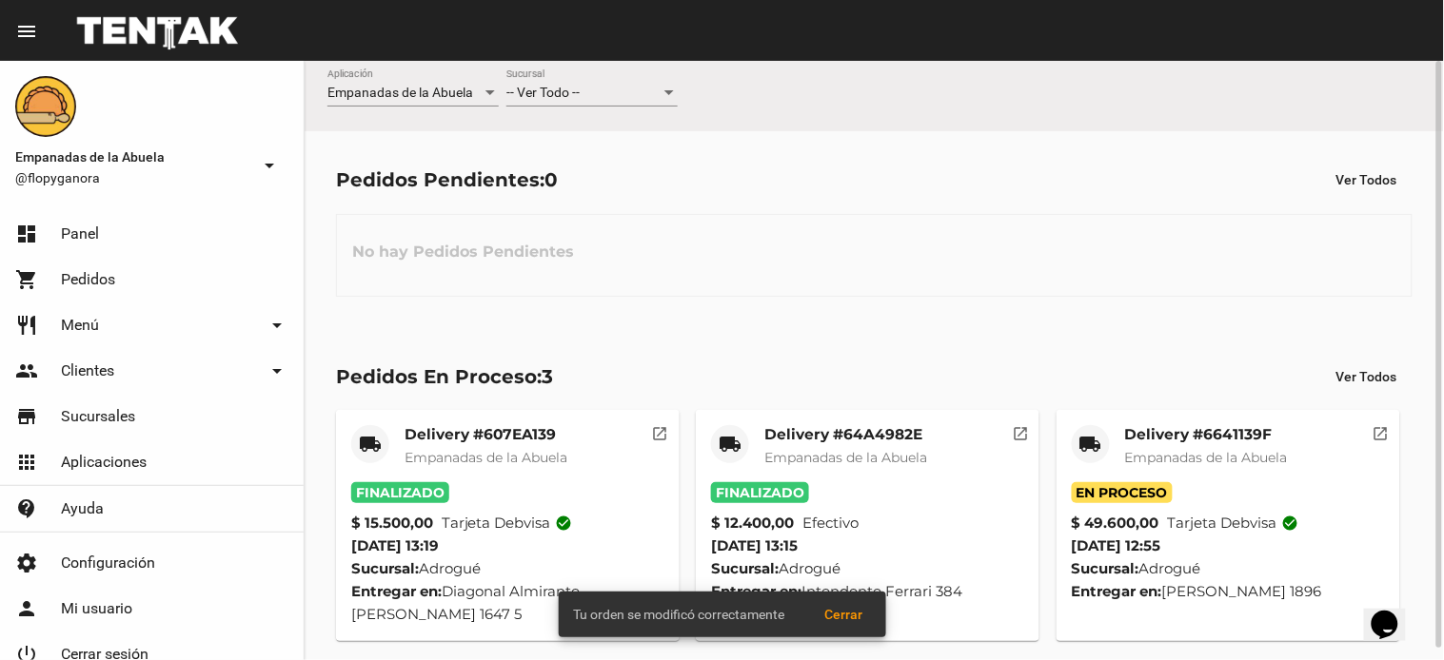
click at [1240, 443] on mat-card-title "Delivery #6641139F" at bounding box center [1206, 434] width 163 height 19
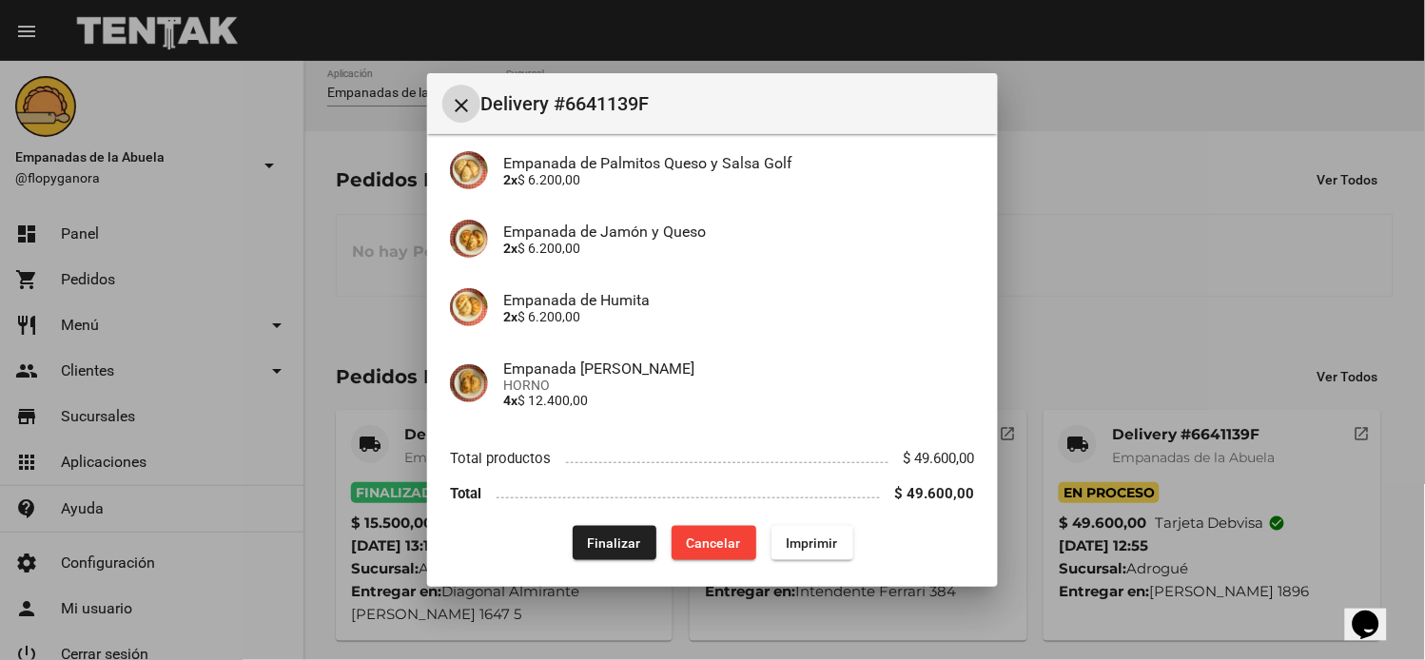
scroll to position [252, 0]
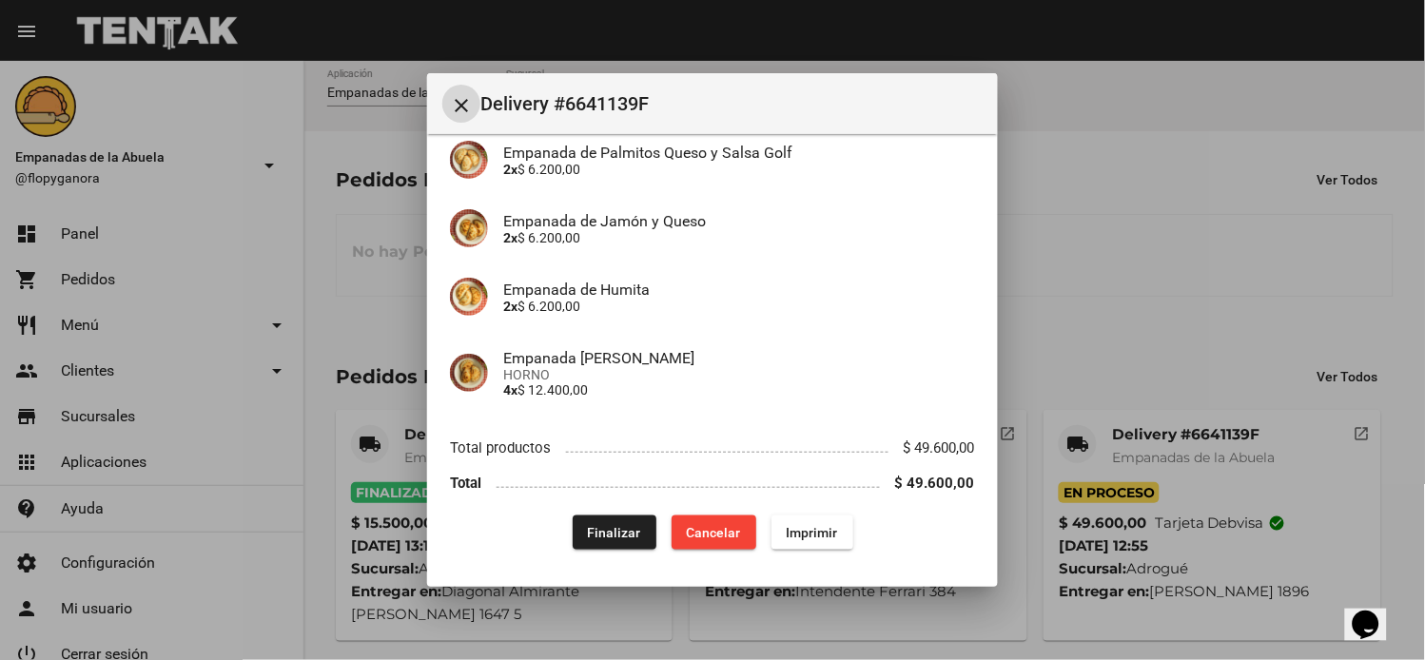
click at [603, 531] on span "Finalizar" at bounding box center [614, 532] width 53 height 15
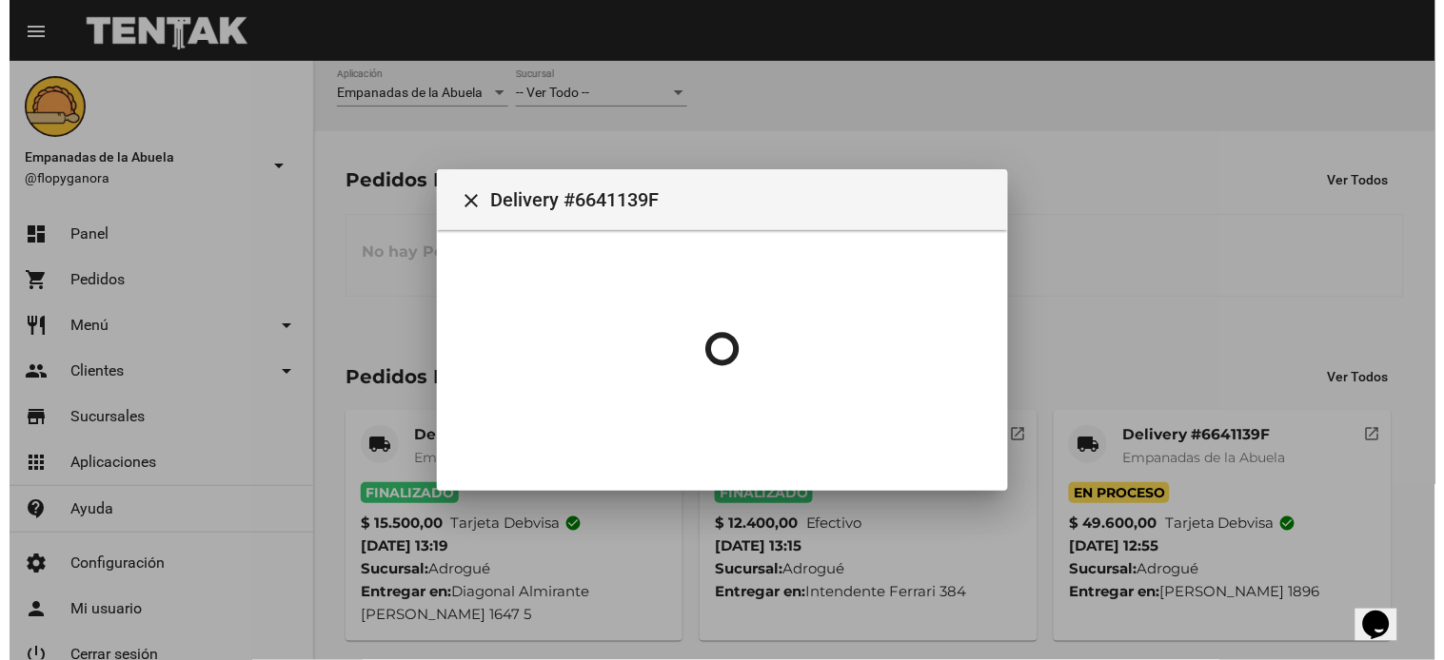
scroll to position [0, 0]
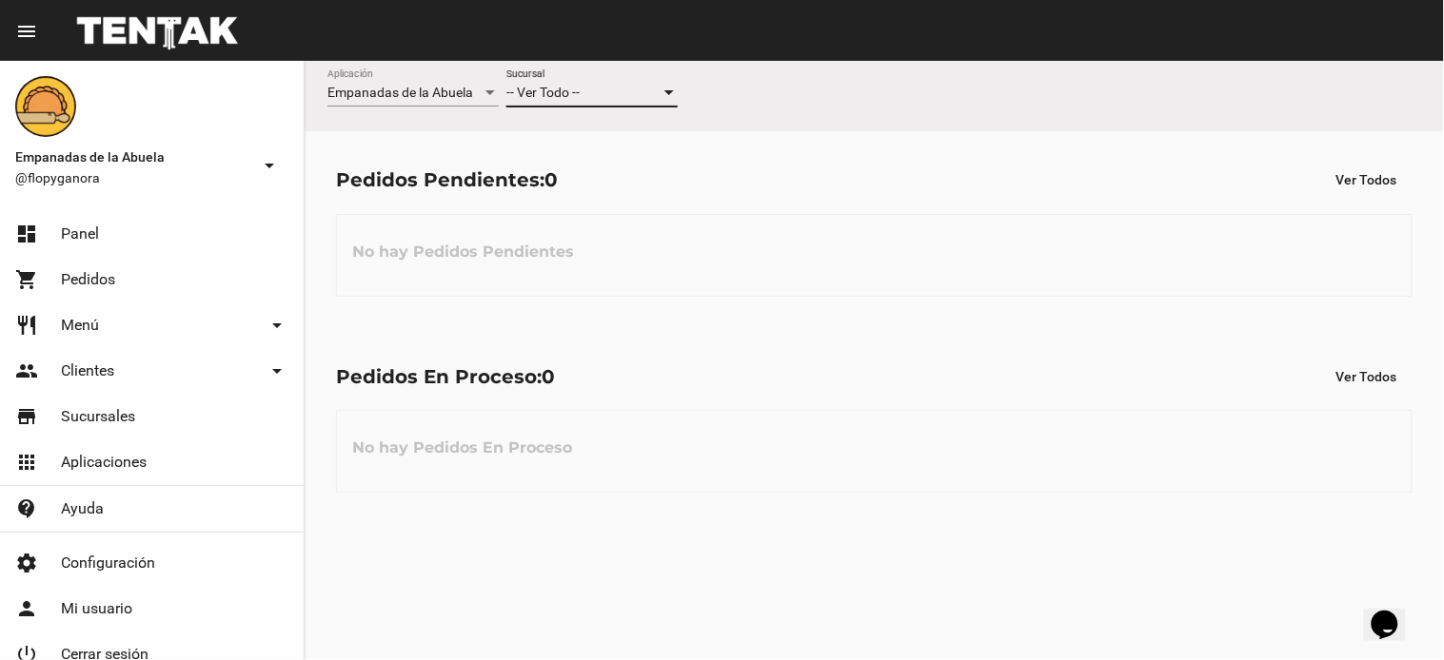
click at [614, 92] on div "-- Ver Todo --" at bounding box center [583, 93] width 154 height 15
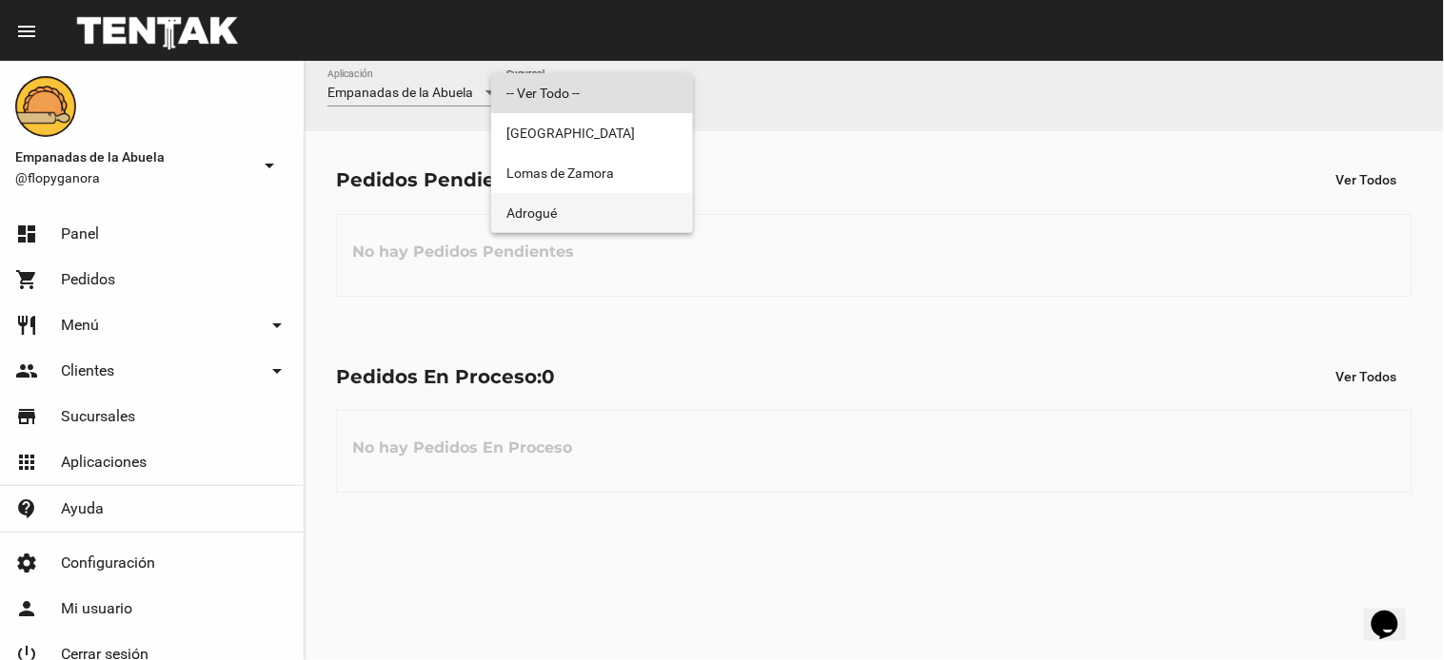
click at [622, 198] on span "Adrogué" at bounding box center [591, 213] width 171 height 40
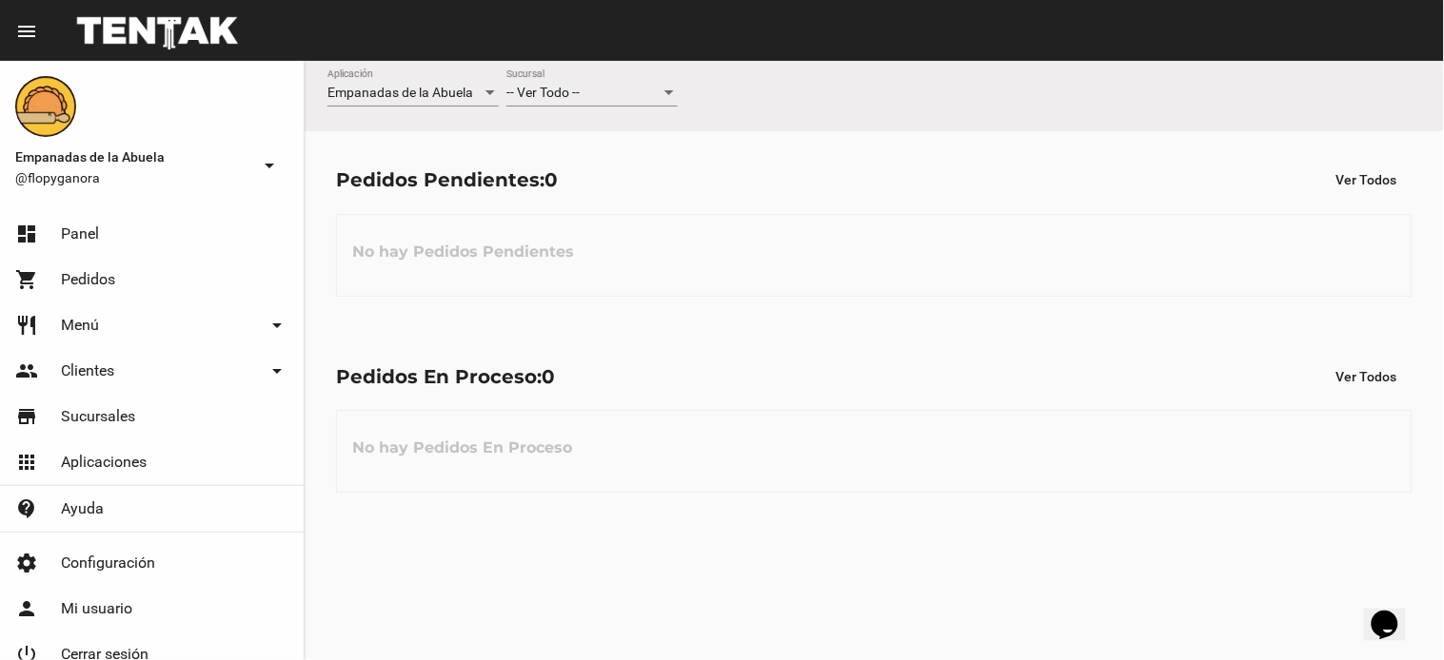
click at [584, 95] on div "-- Ver Todo --" at bounding box center [583, 93] width 154 height 15
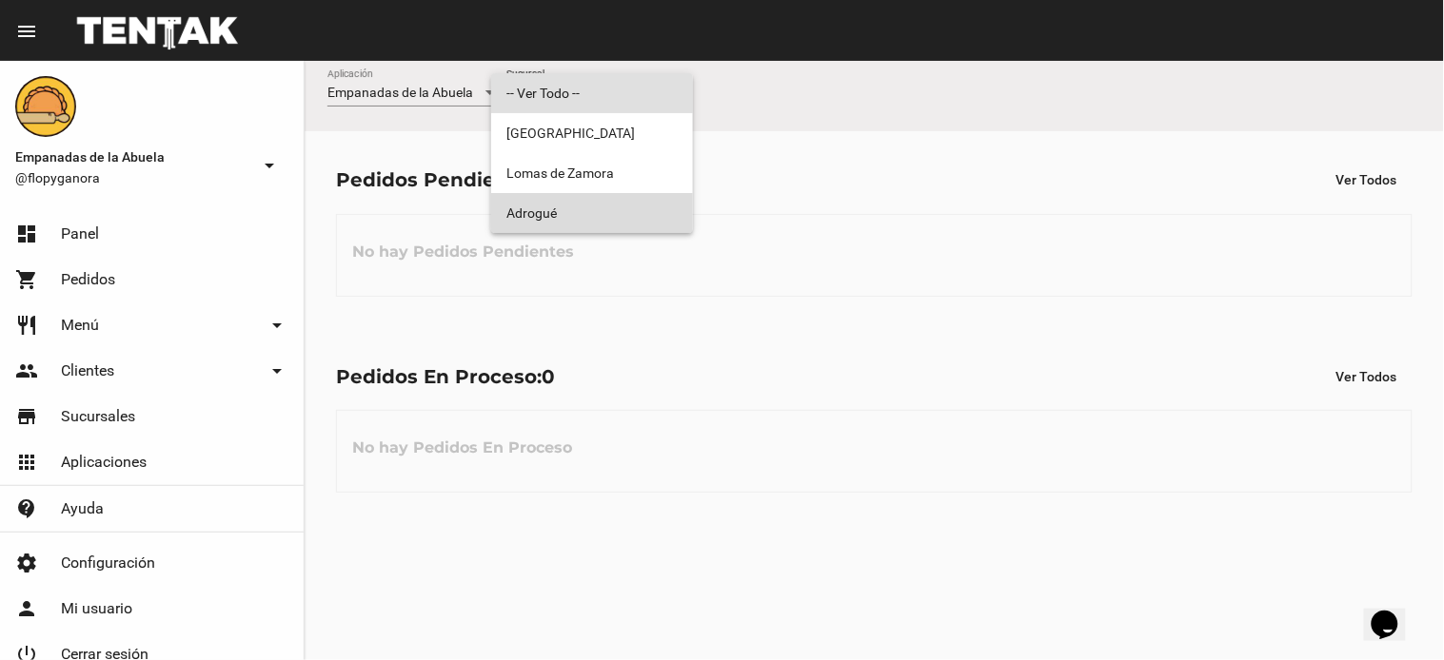
click at [612, 214] on span "Adrogué" at bounding box center [591, 213] width 171 height 40
